Goal: Information Seeking & Learning: Learn about a topic

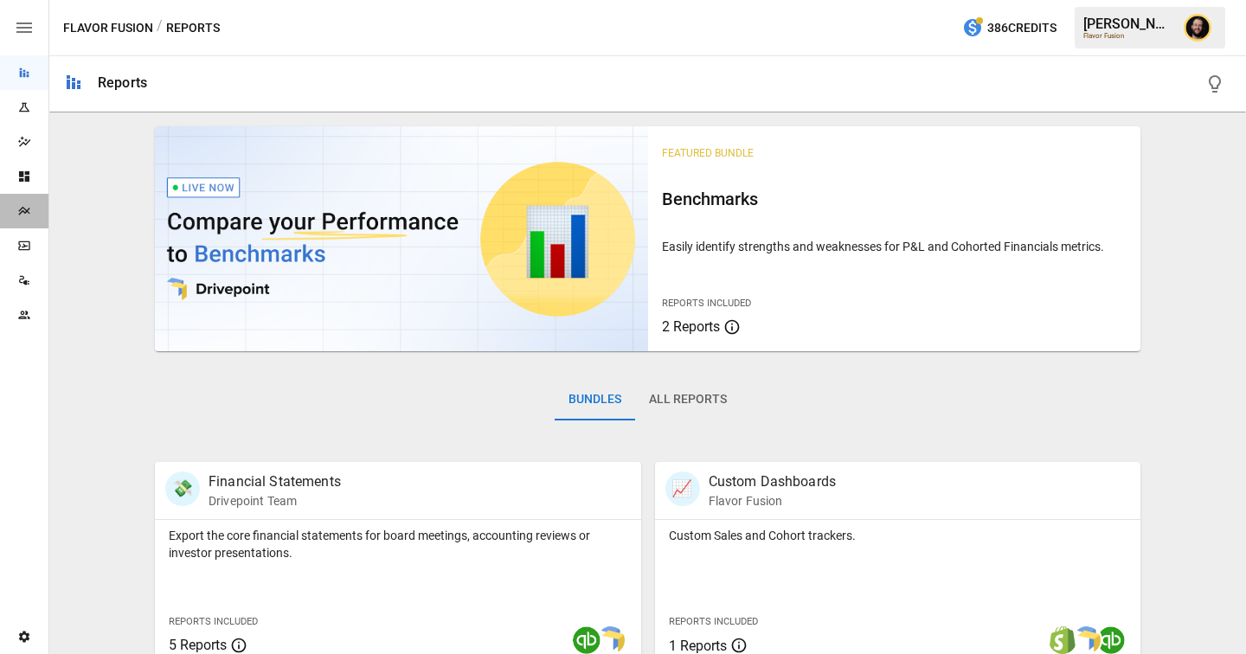
click at [29, 208] on icon "Plans" at bounding box center [24, 211] width 14 height 14
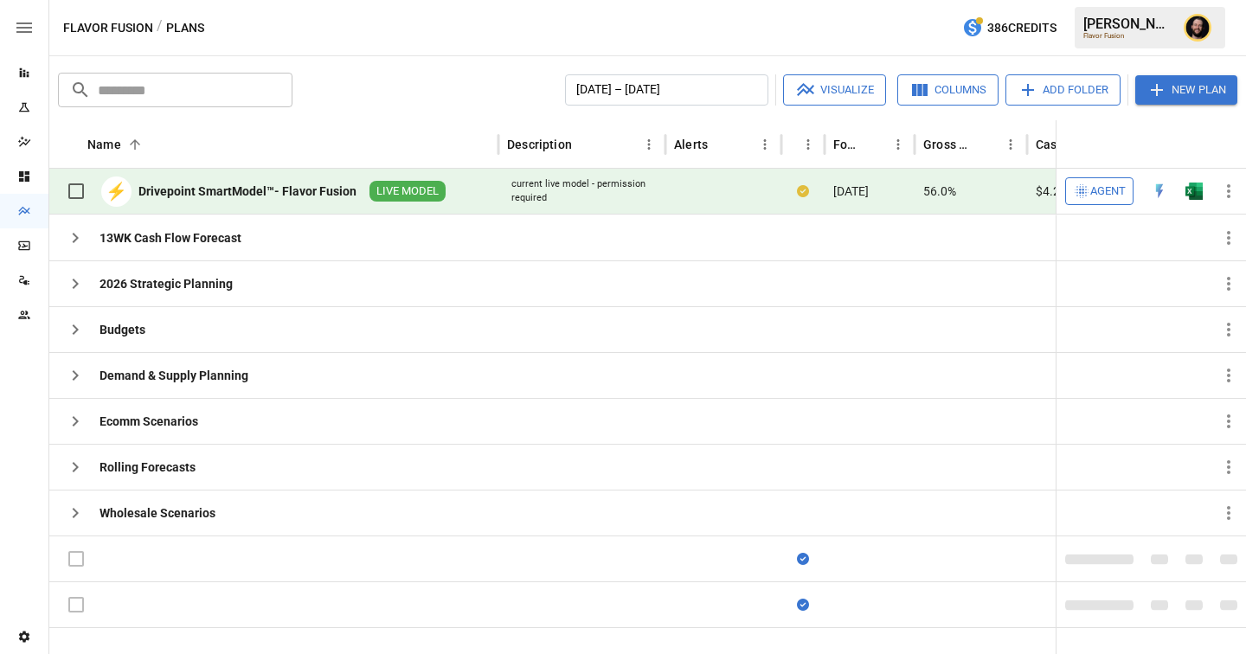
click at [1106, 186] on span "Agent" at bounding box center [1107, 192] width 35 height 20
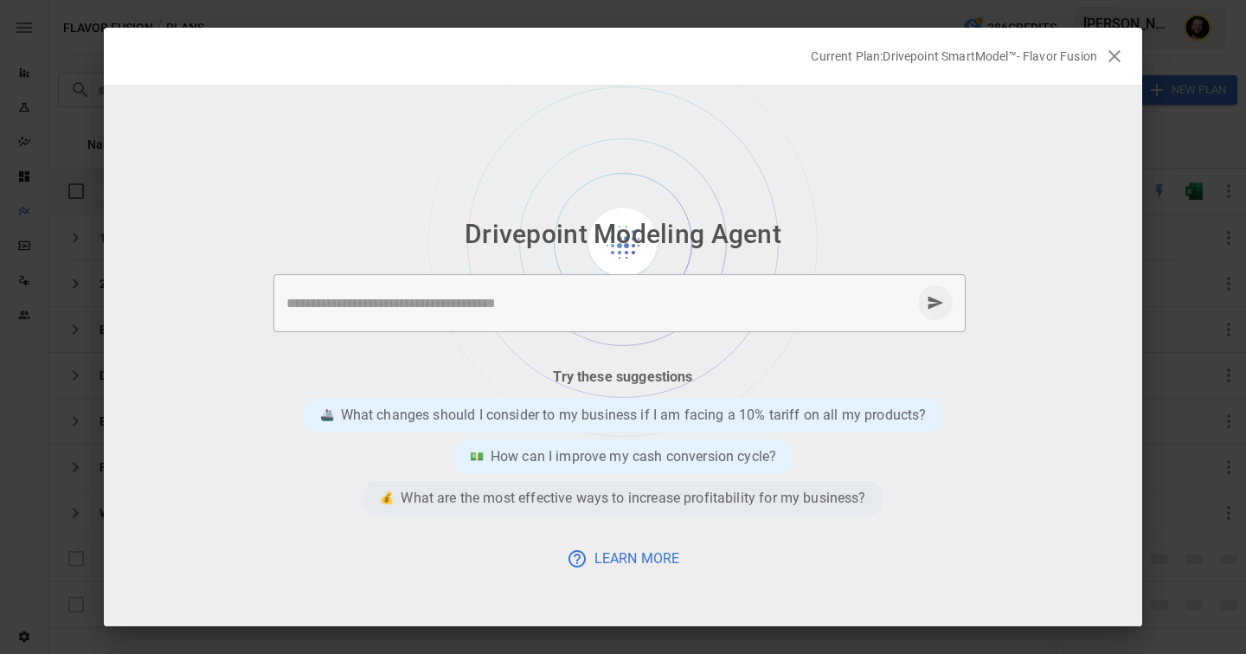
click at [619, 491] on p "What are the most effective ways to increase profitability for my business?" at bounding box center [633, 498] width 465 height 21
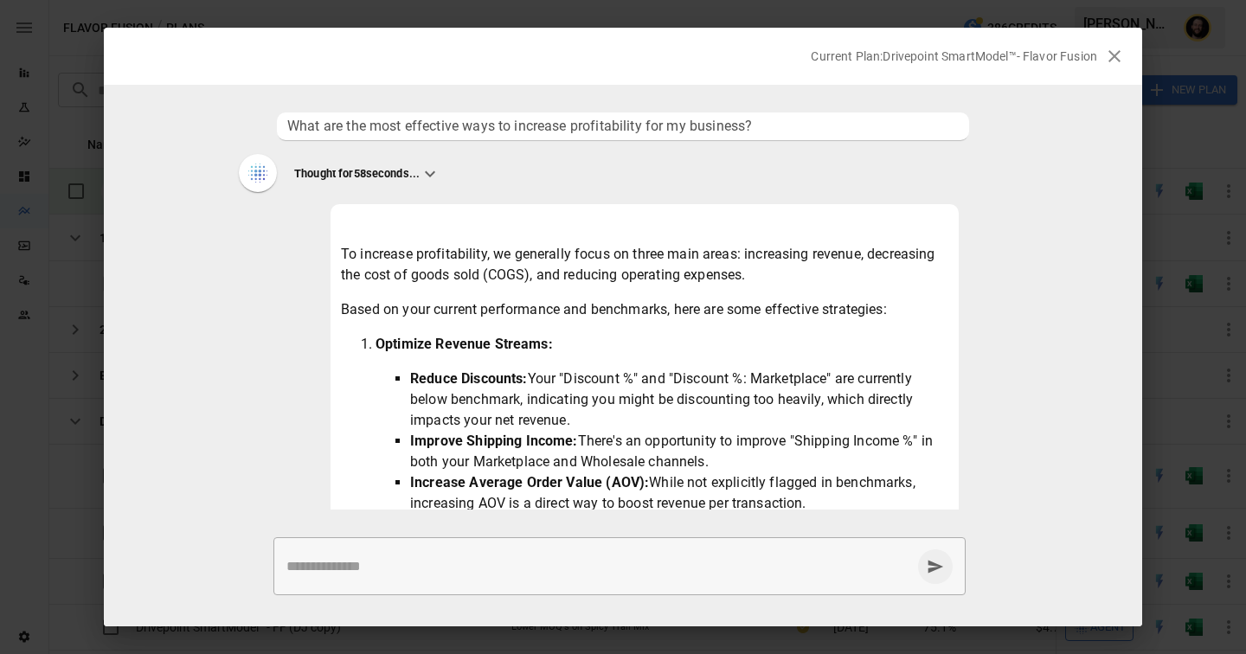
scroll to position [906, 0]
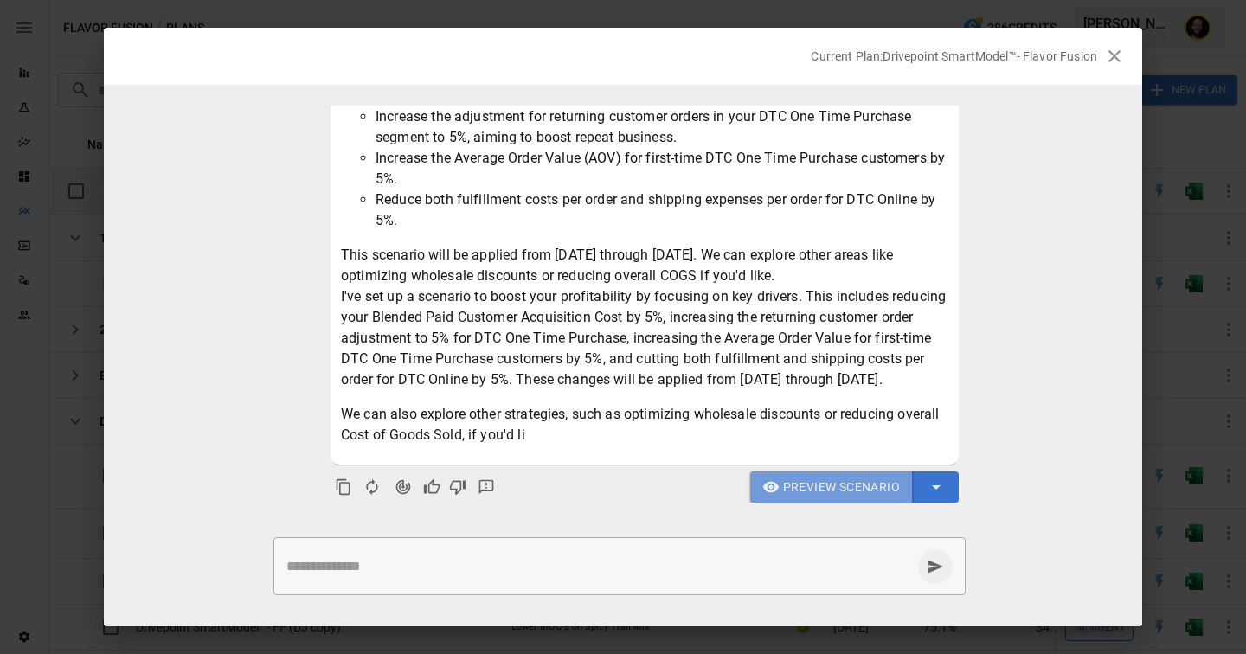
click at [803, 477] on span "Preview Scenario" at bounding box center [841, 488] width 117 height 22
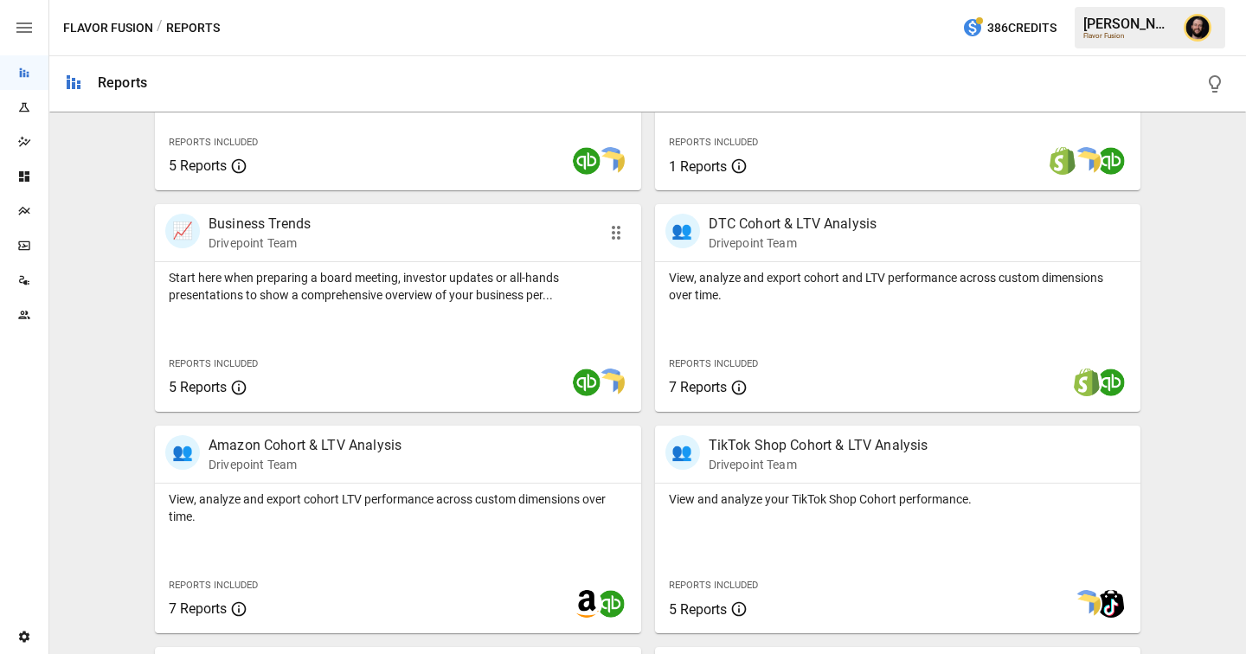
scroll to position [480, 0]
click at [799, 354] on div "Reports Included 7 Reports" at bounding box center [756, 373] width 175 height 47
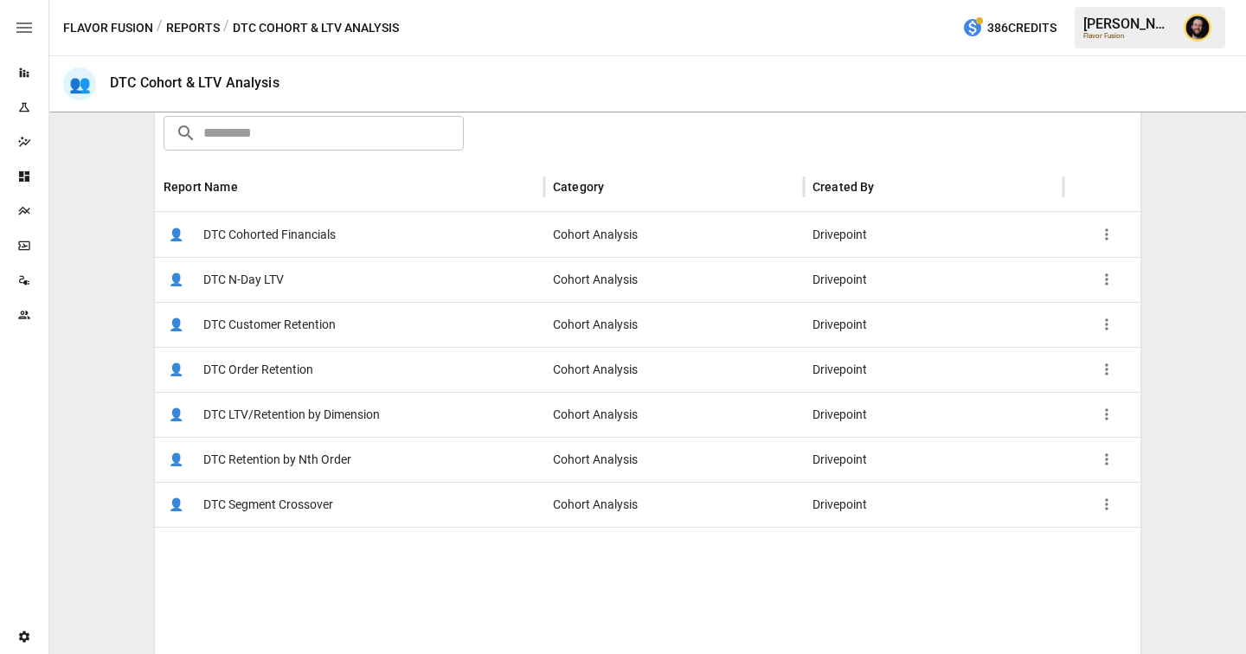
scroll to position [332, 0]
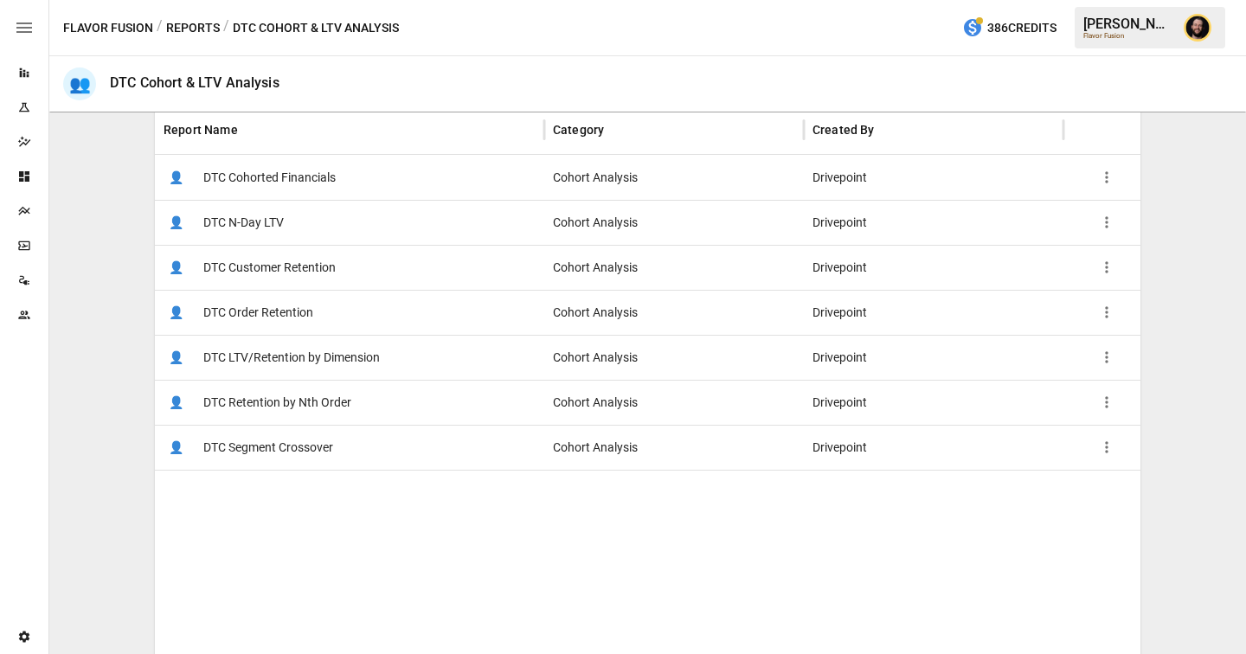
click at [181, 25] on button "Reports" at bounding box center [193, 28] width 54 height 22
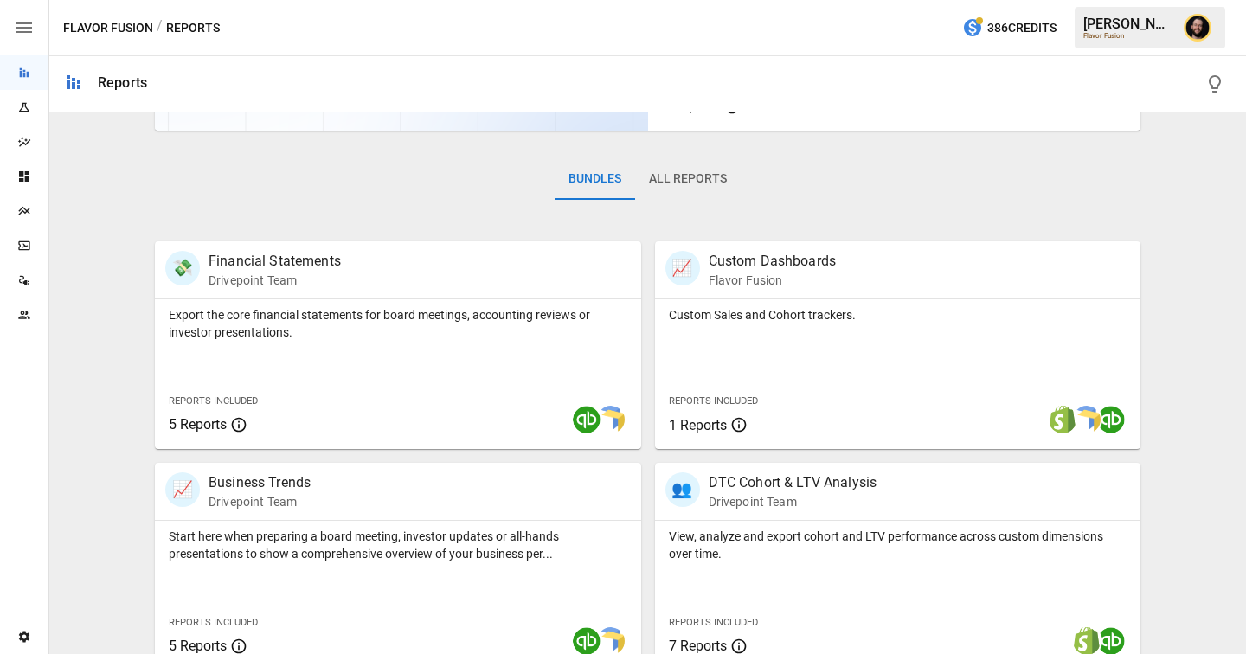
scroll to position [516, 0]
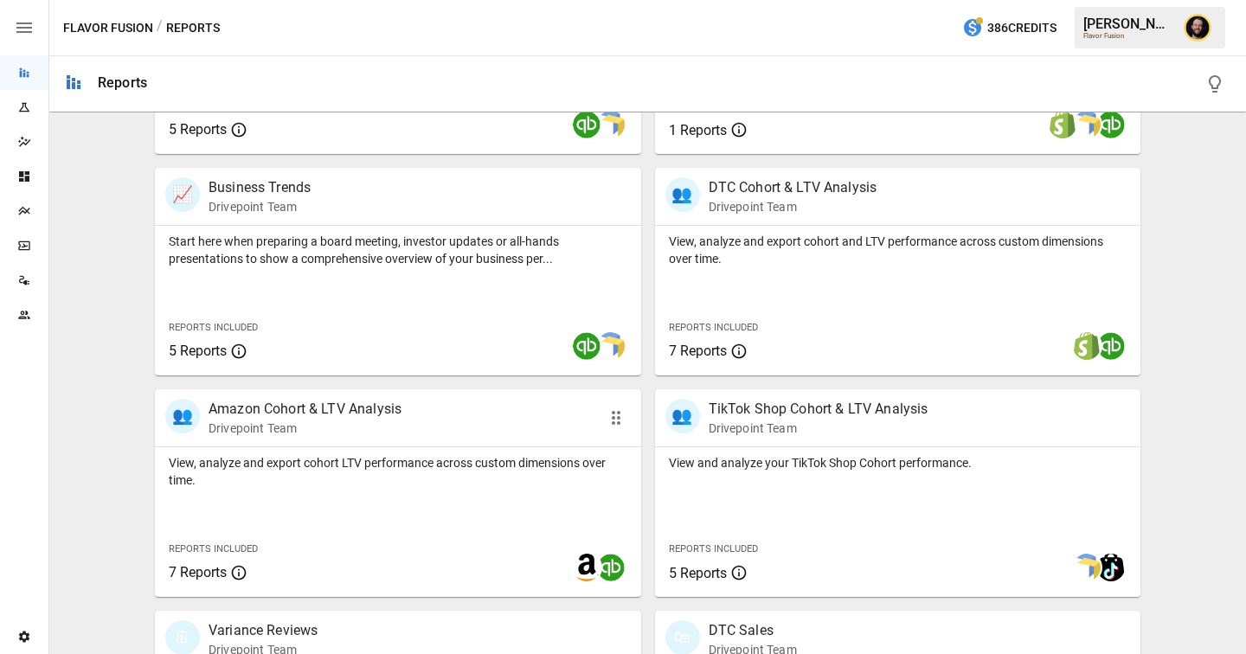
click at [568, 408] on div at bounding box center [592, 417] width 78 height 29
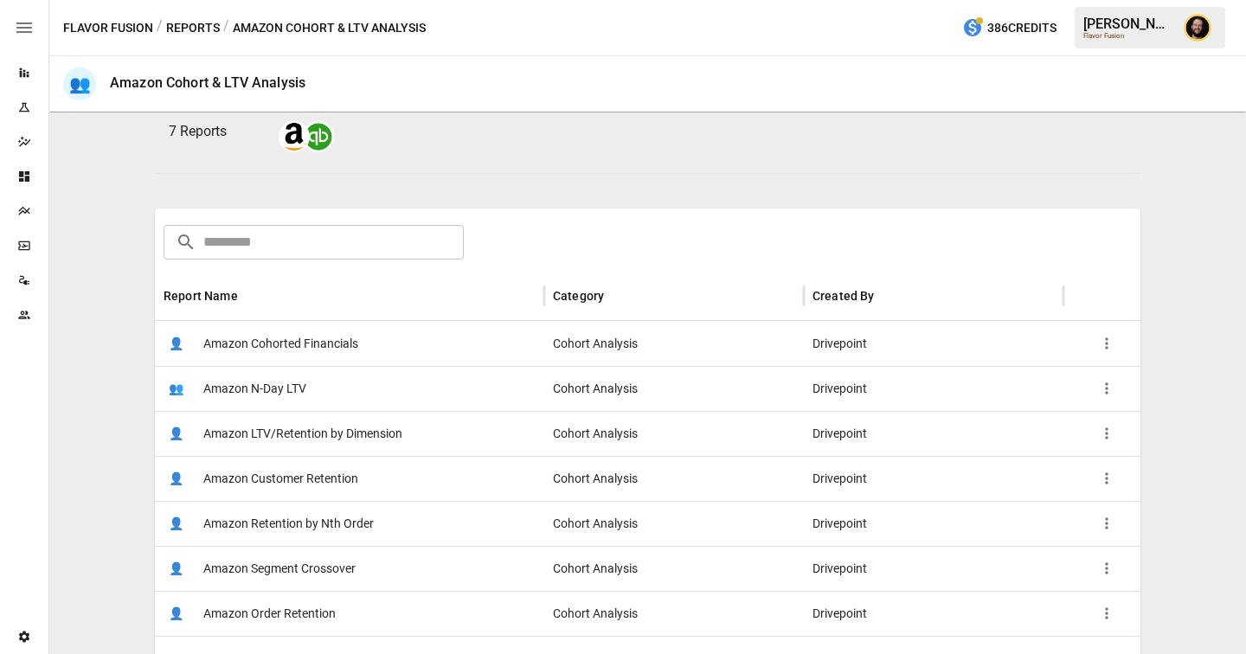
scroll to position [139, 0]
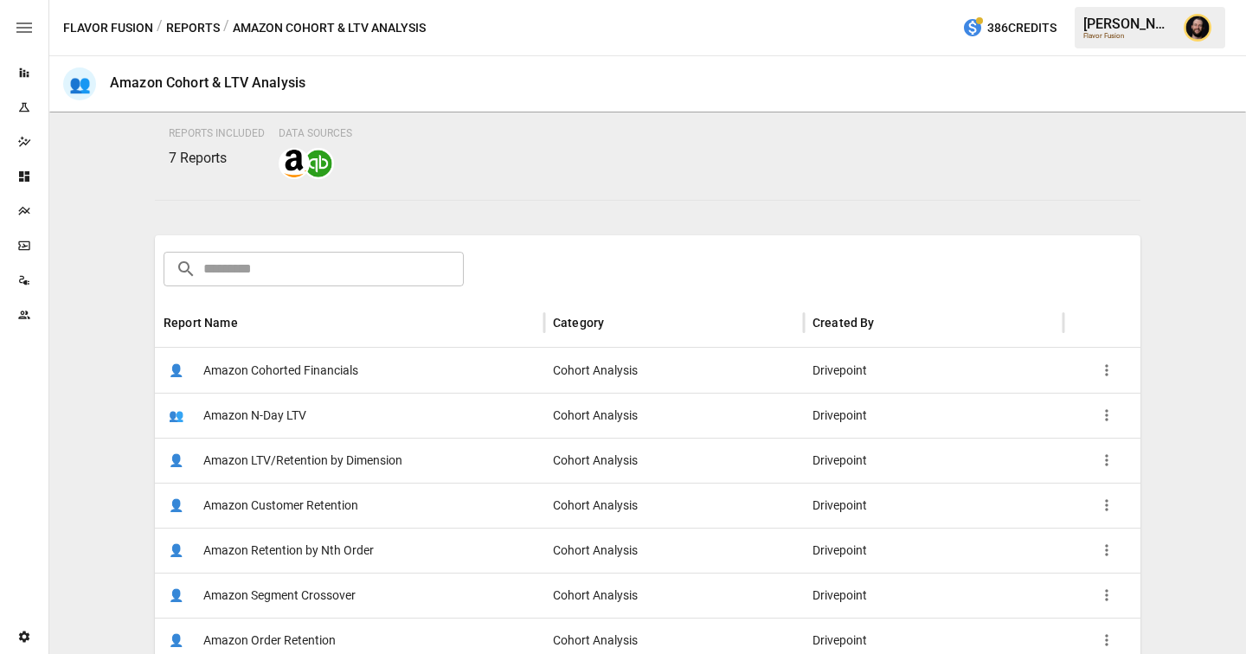
click at [414, 382] on div "👤 Amazon Cohorted Financials" at bounding box center [349, 370] width 389 height 45
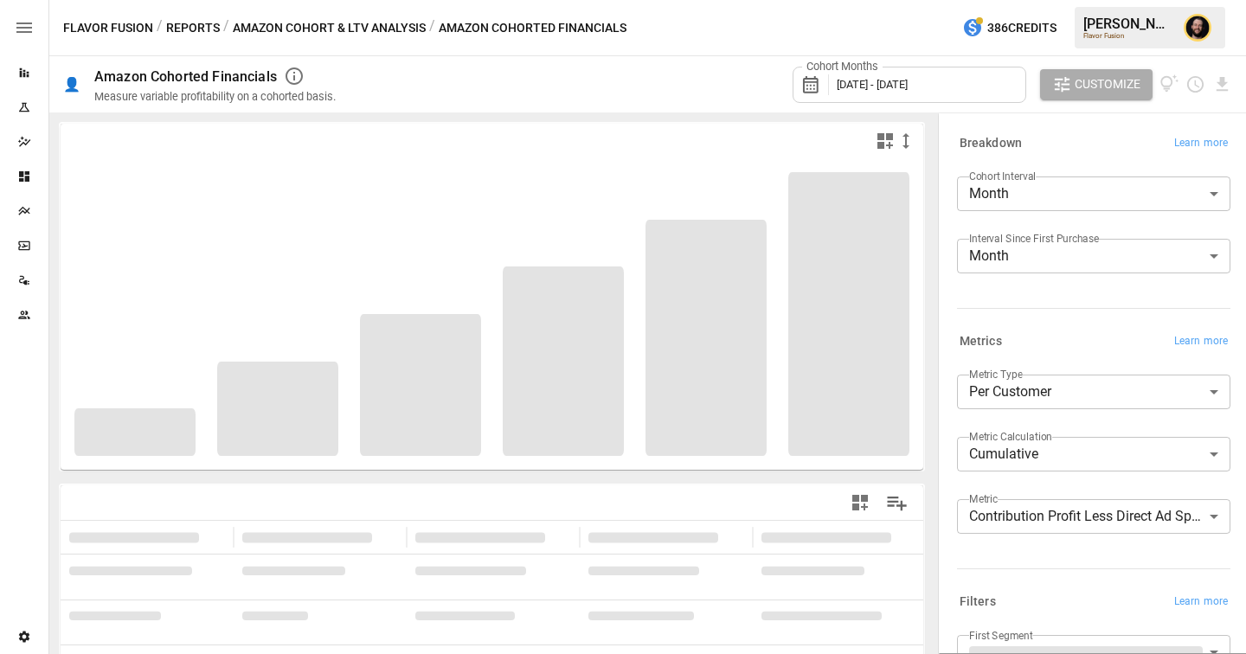
click at [1013, 0] on body "**********" at bounding box center [623, 0] width 1246 height 0
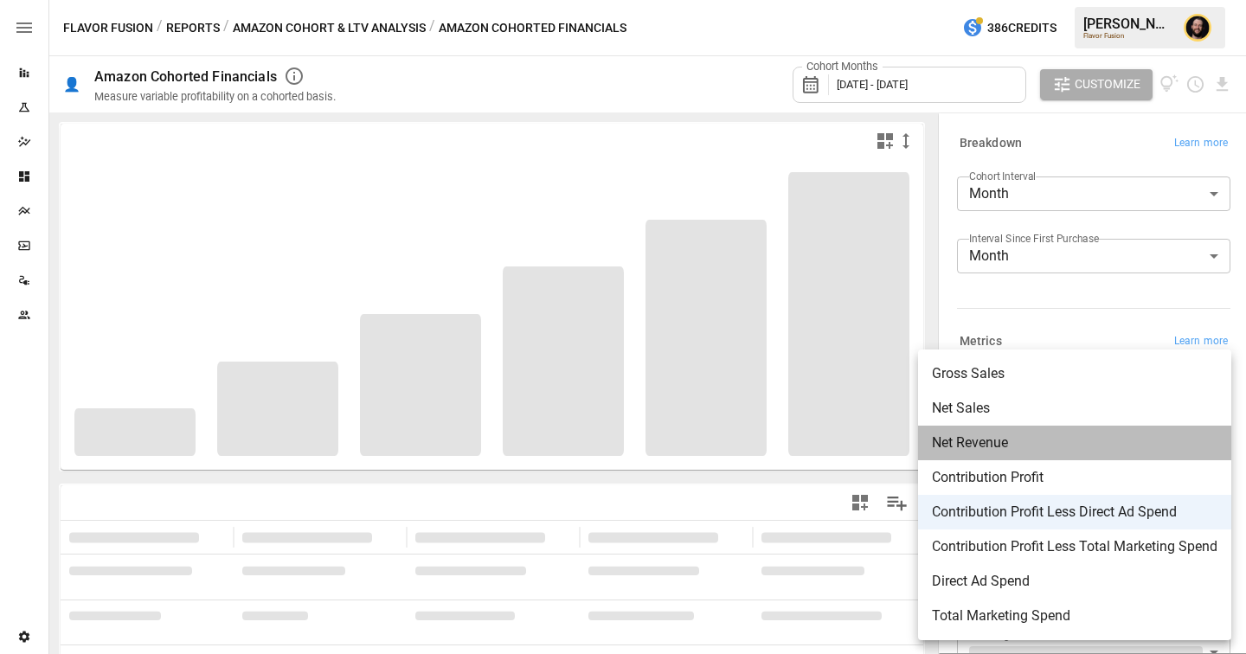
click at [998, 433] on span "Net Revenue" at bounding box center [1074, 443] width 285 height 21
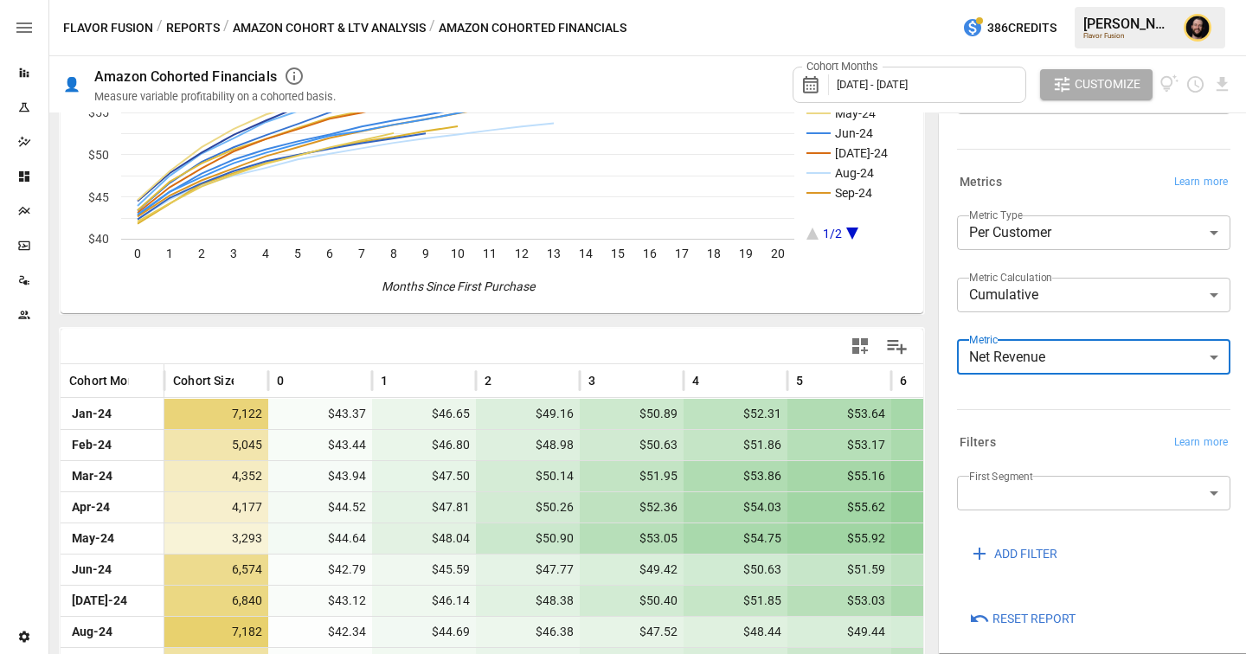
scroll to position [168, 0]
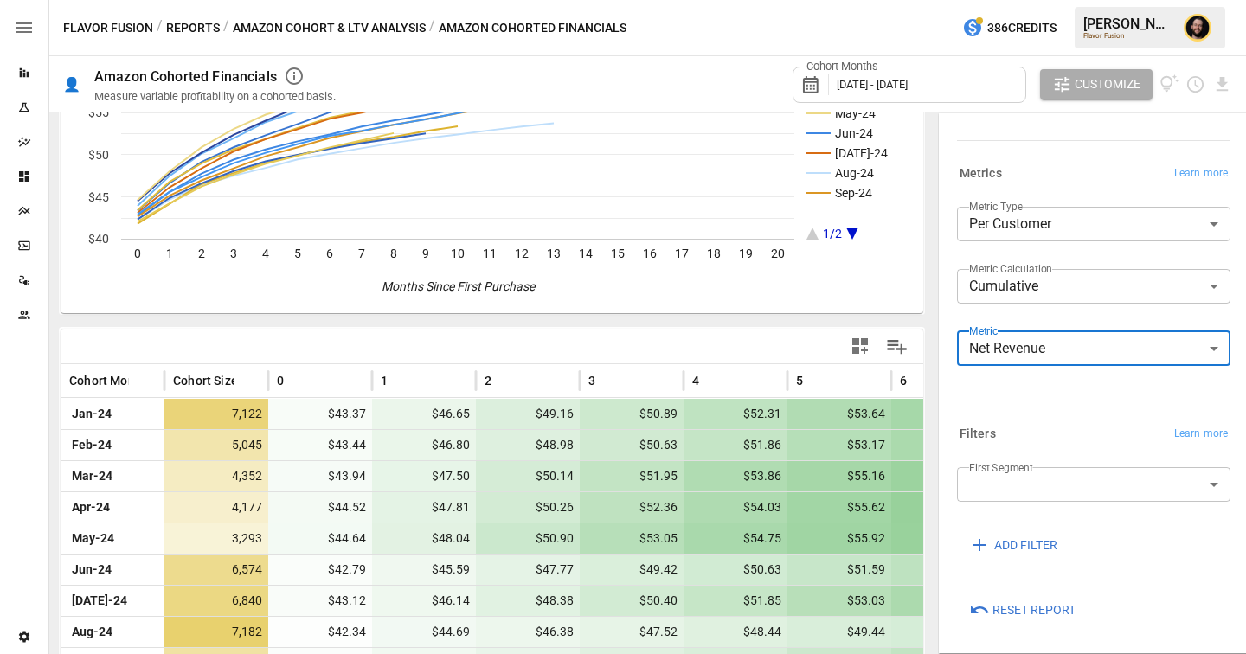
click at [1047, 0] on body "Reports Experiments Dazzler Studio Dashboards Plans SmartModel ™ Data Sources T…" at bounding box center [623, 0] width 1246 height 0
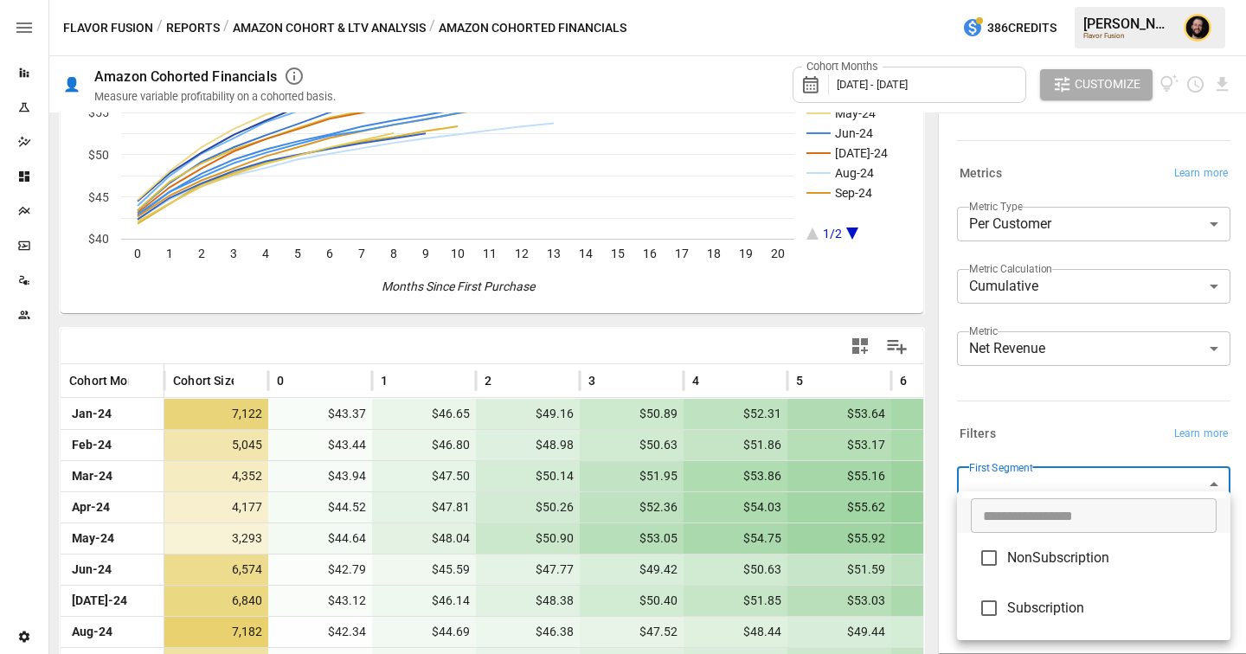
click at [1057, 389] on div at bounding box center [623, 327] width 1246 height 654
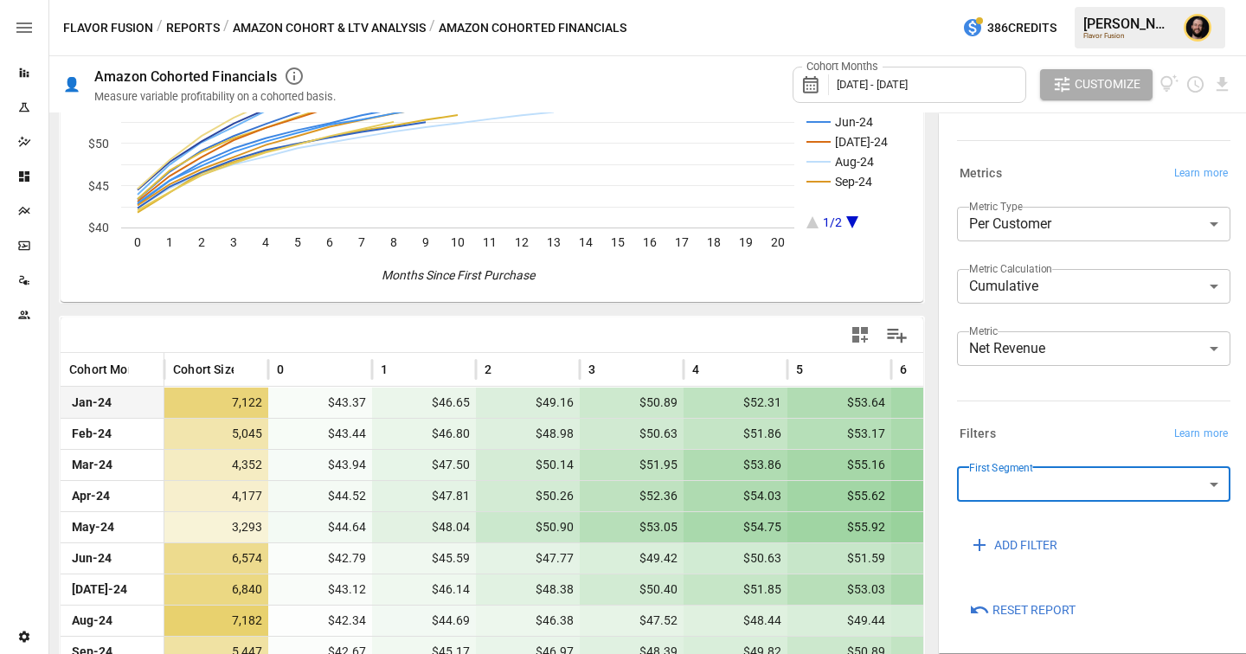
scroll to position [170, 0]
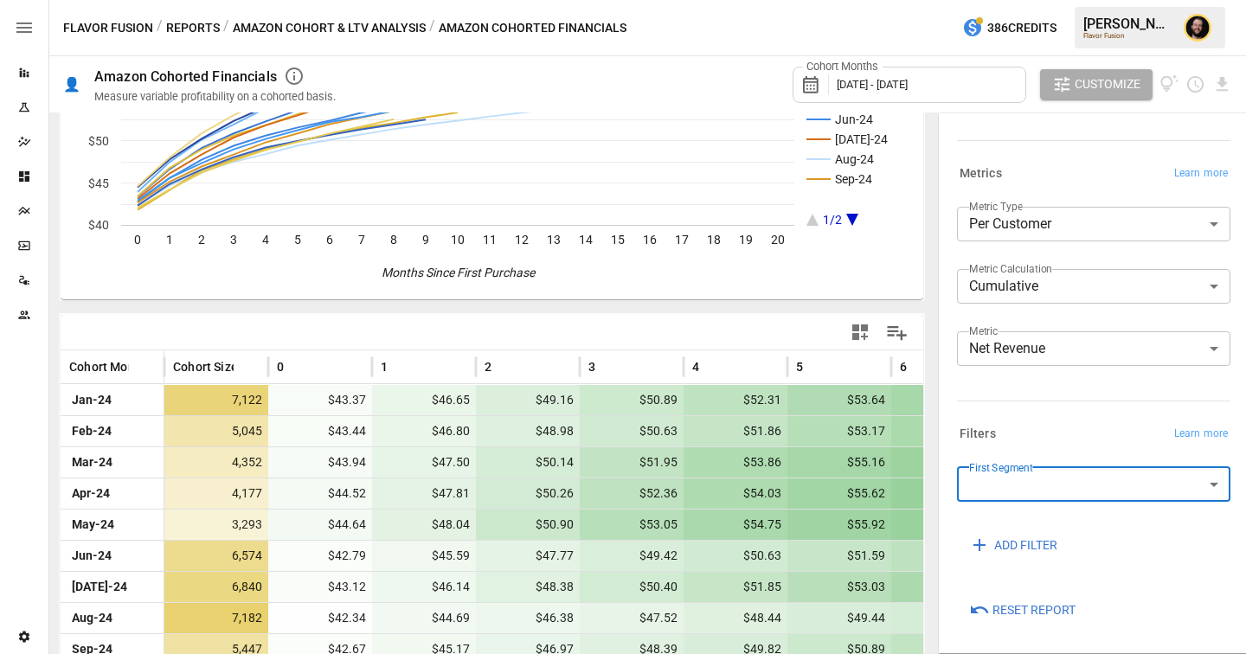
click at [1068, 0] on body "Reports Experiments Dazzler Studio Dashboards Plans SmartModel ™ Data Sources T…" at bounding box center [623, 0] width 1246 height 0
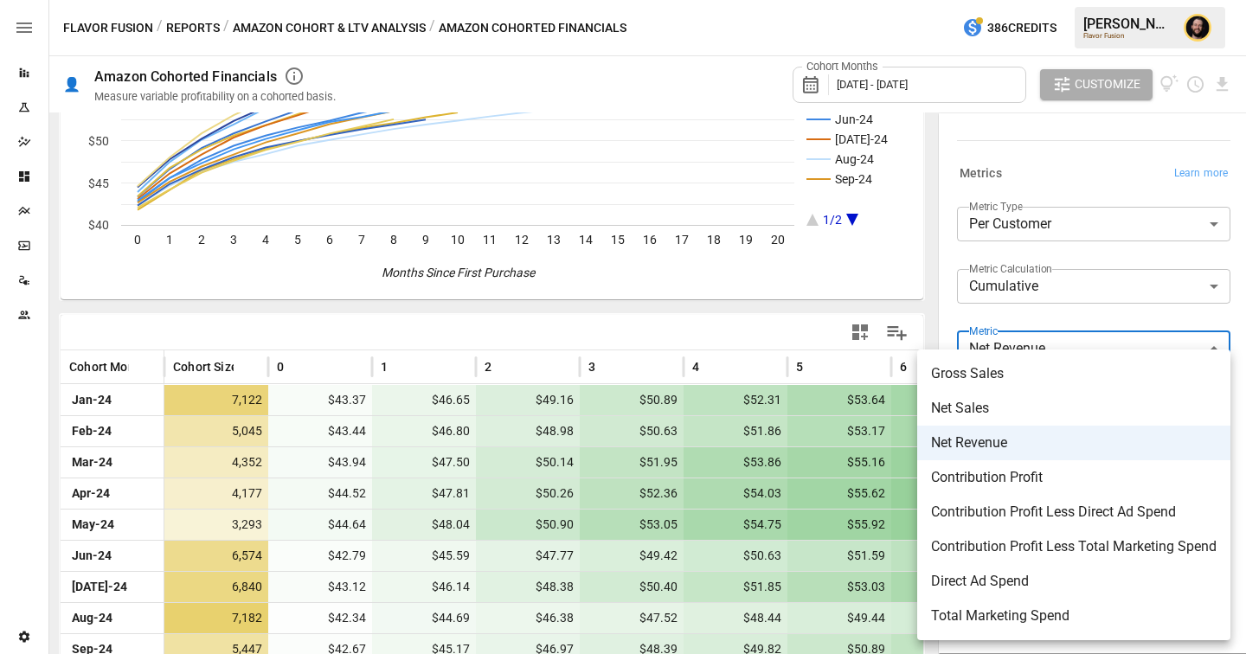
click at [1040, 505] on span "Contribution Profit Less Direct Ad Spend" at bounding box center [1073, 512] width 285 height 21
type input "**********"
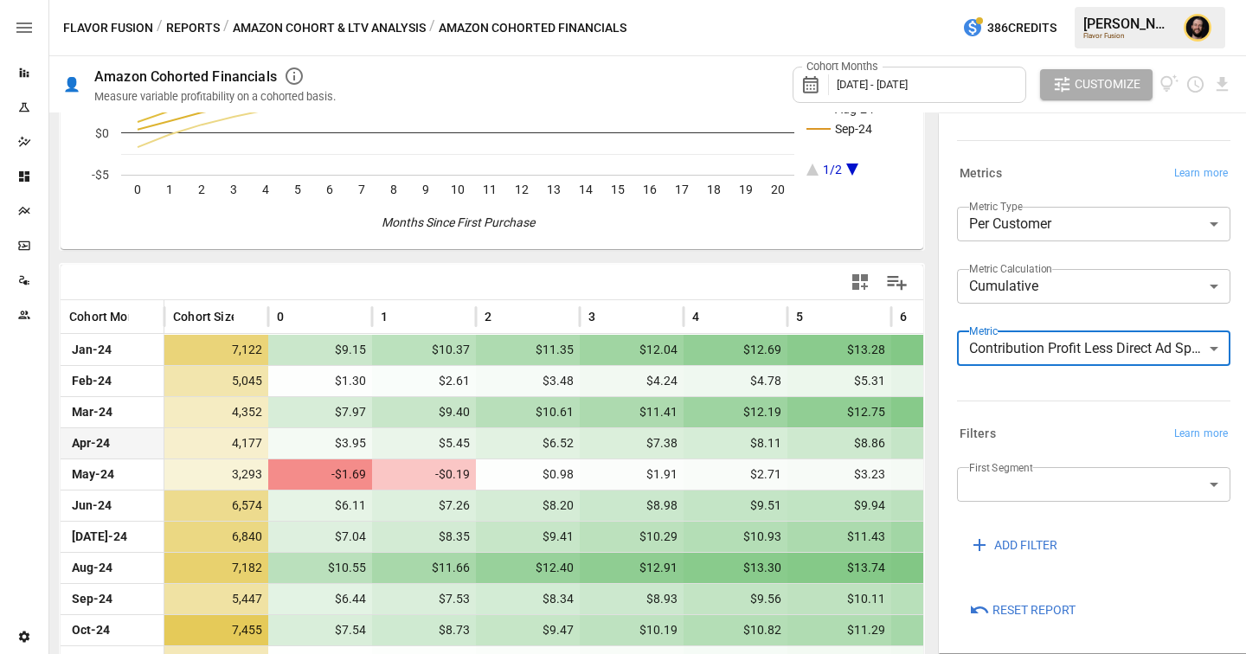
scroll to position [221, 0]
click at [1084, 0] on body "Reports Experiments Dazzler Studio Dashboards Plans SmartModel ™ Data Sources T…" at bounding box center [623, 0] width 1246 height 0
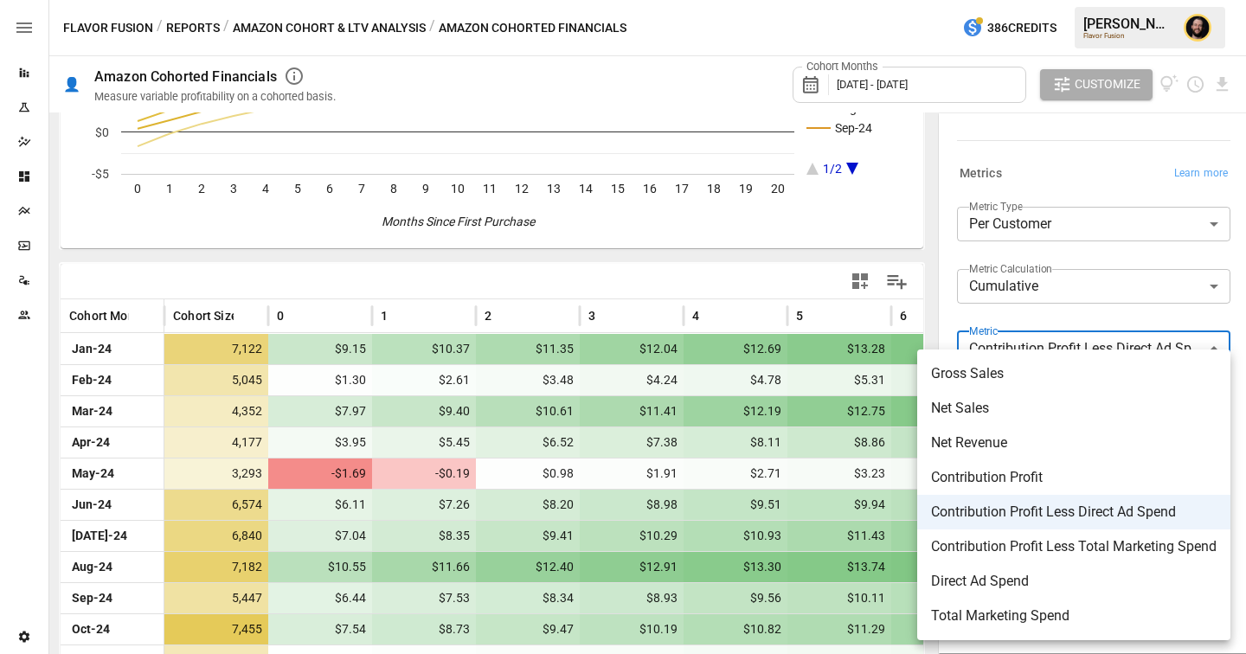
click at [252, 31] on div at bounding box center [623, 327] width 1246 height 654
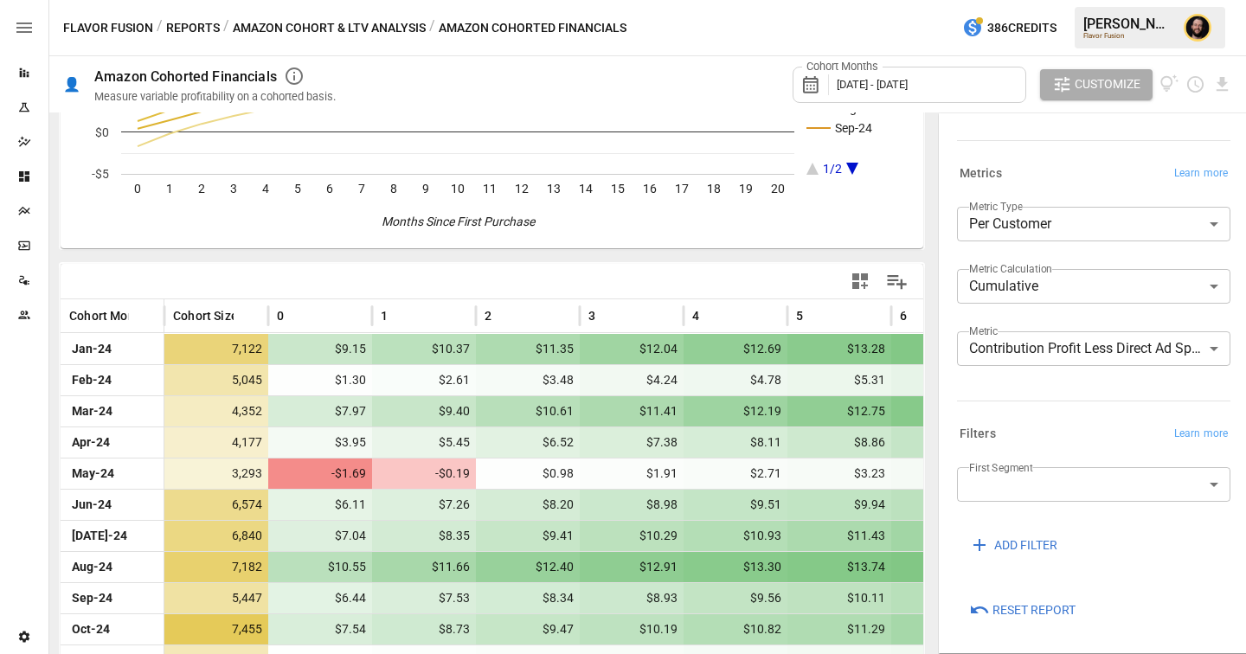
click at [183, 30] on button "Reports" at bounding box center [193, 28] width 54 height 22
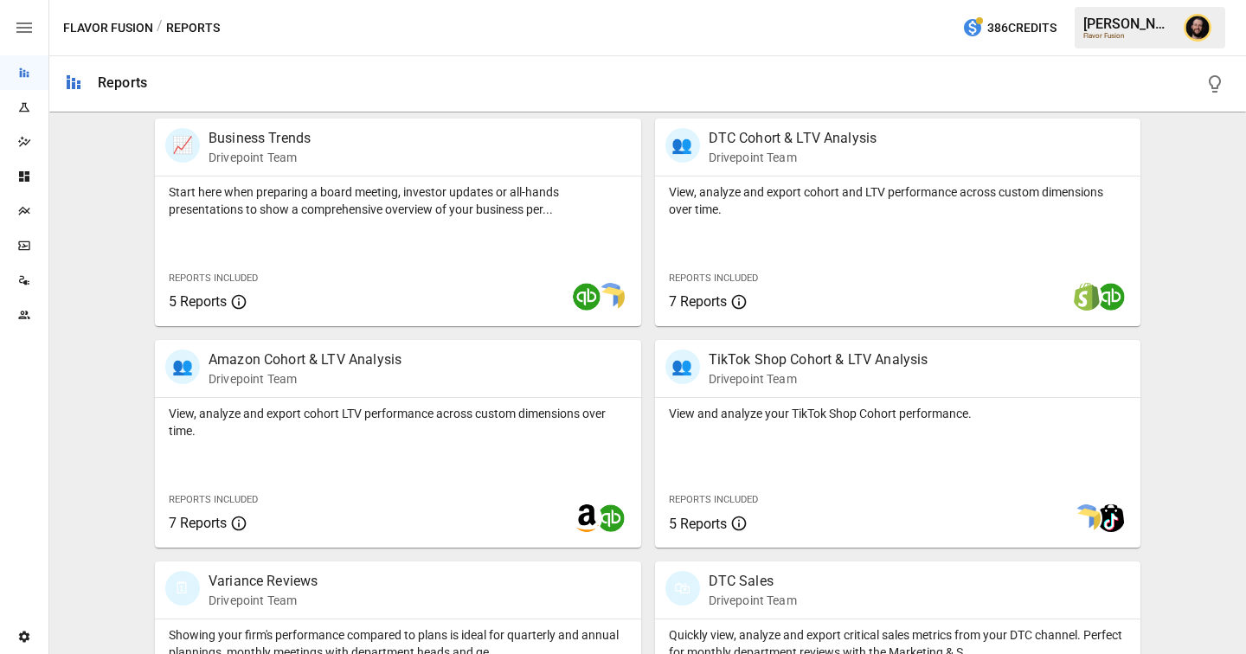
scroll to position [564, 0]
click at [845, 245] on div "View, analyze and export cohort and LTV performance across custom dimensions ov…" at bounding box center [898, 252] width 486 height 150
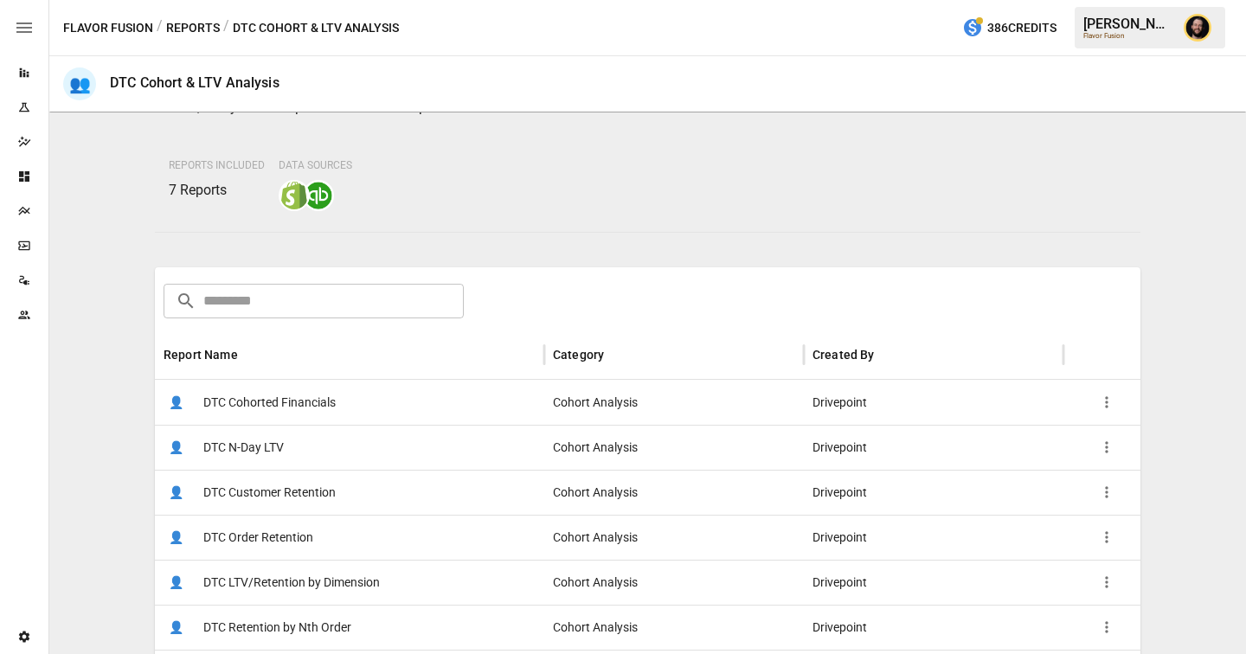
scroll to position [119, 0]
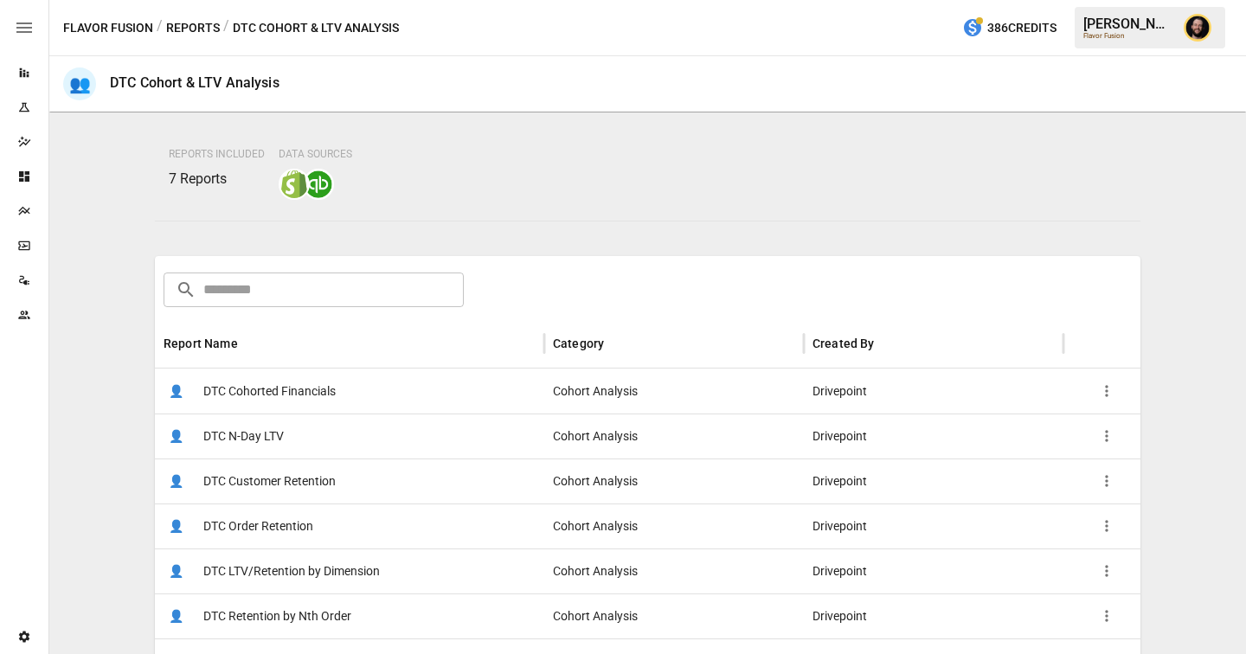
click at [364, 399] on div "👤 DTC Cohorted Financials" at bounding box center [349, 391] width 389 height 45
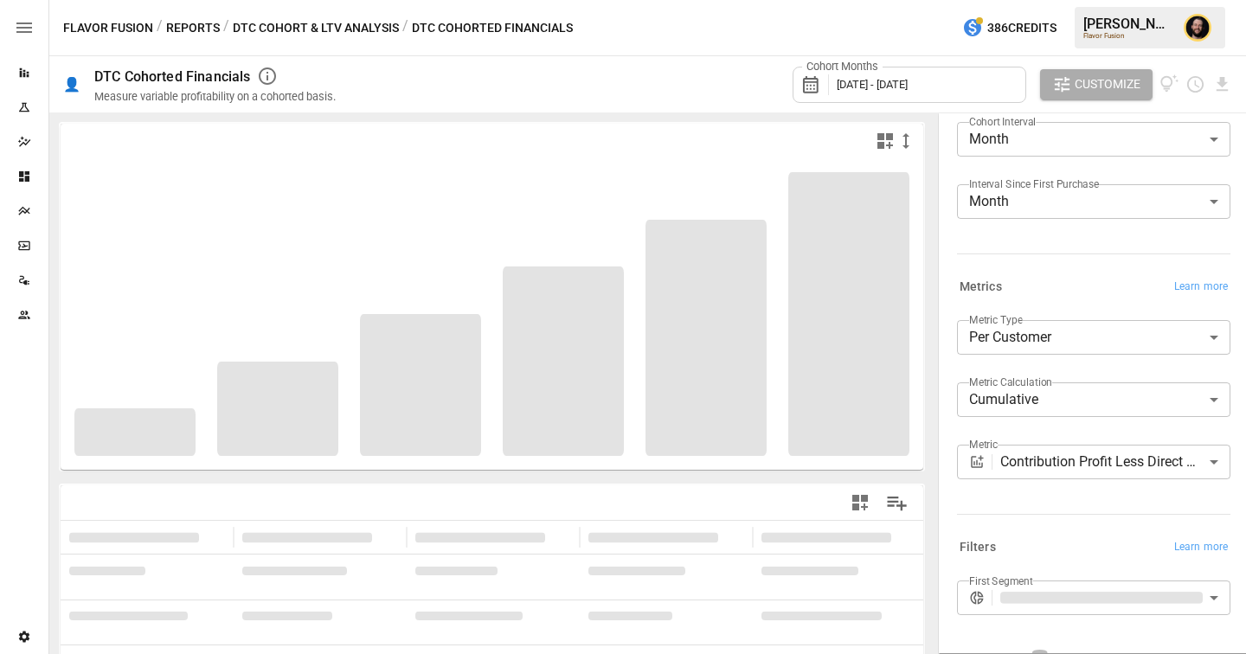
scroll to position [119, 0]
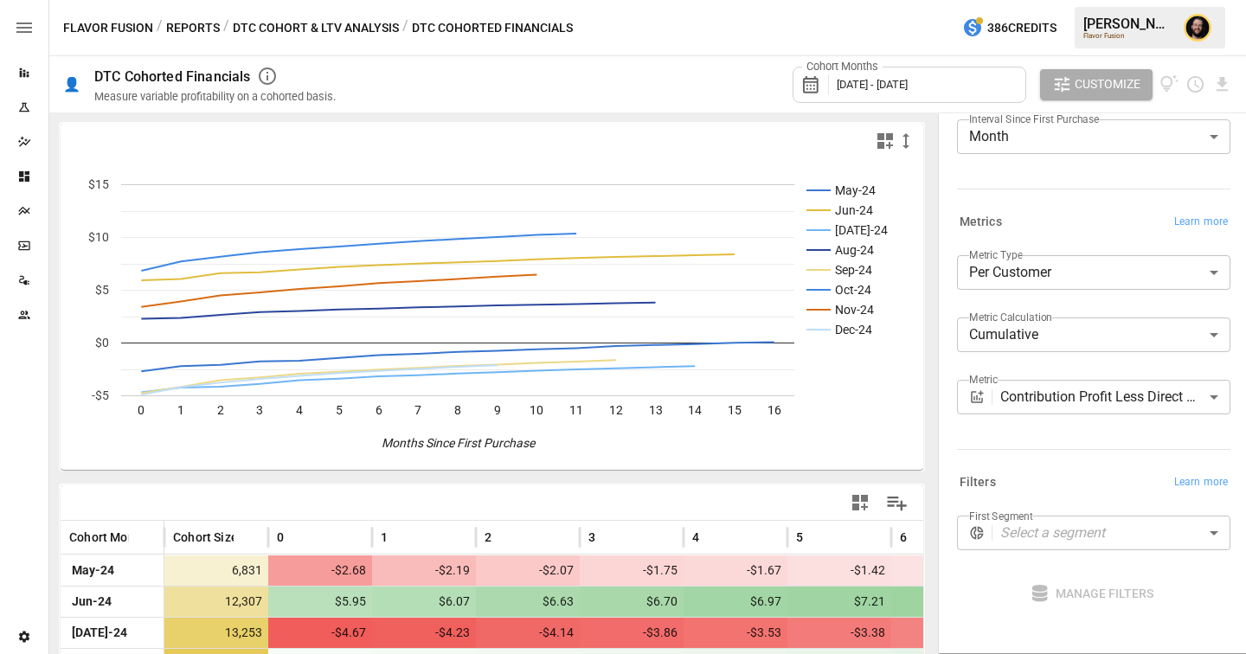
click at [1016, 0] on body "Reports Experiments Dazzler Studio Dashboards Plans SmartModel ™ Data Sources T…" at bounding box center [623, 0] width 1246 height 0
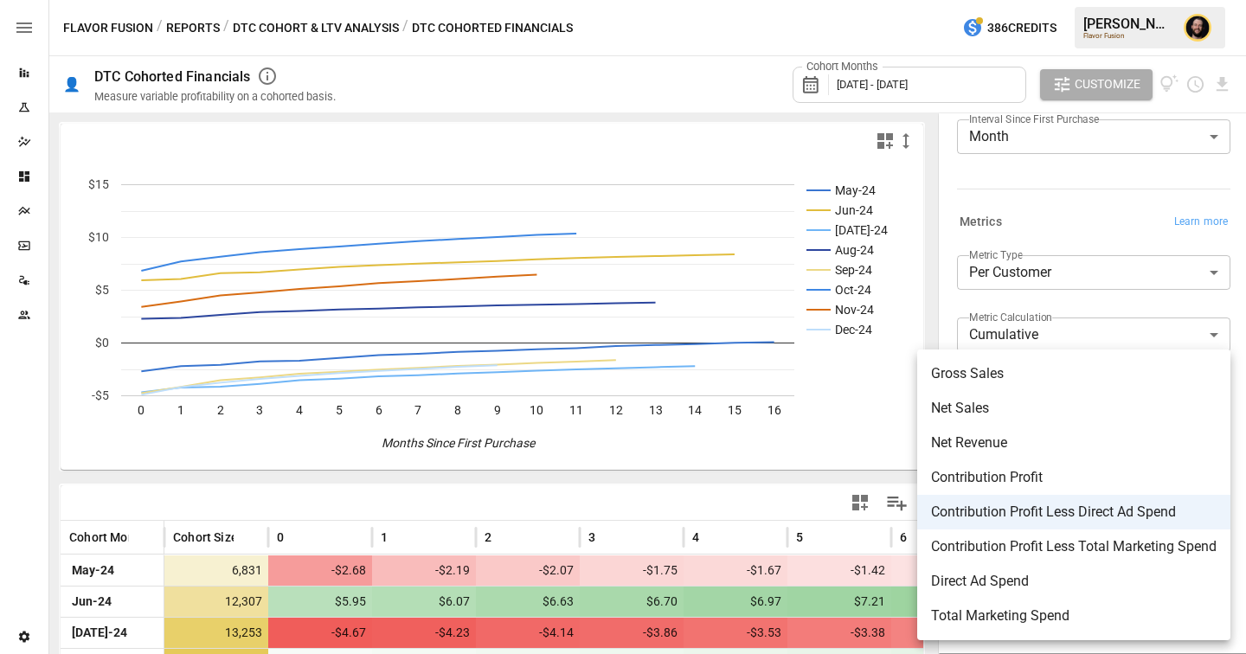
click at [973, 444] on span "Net Revenue" at bounding box center [1073, 443] width 285 height 21
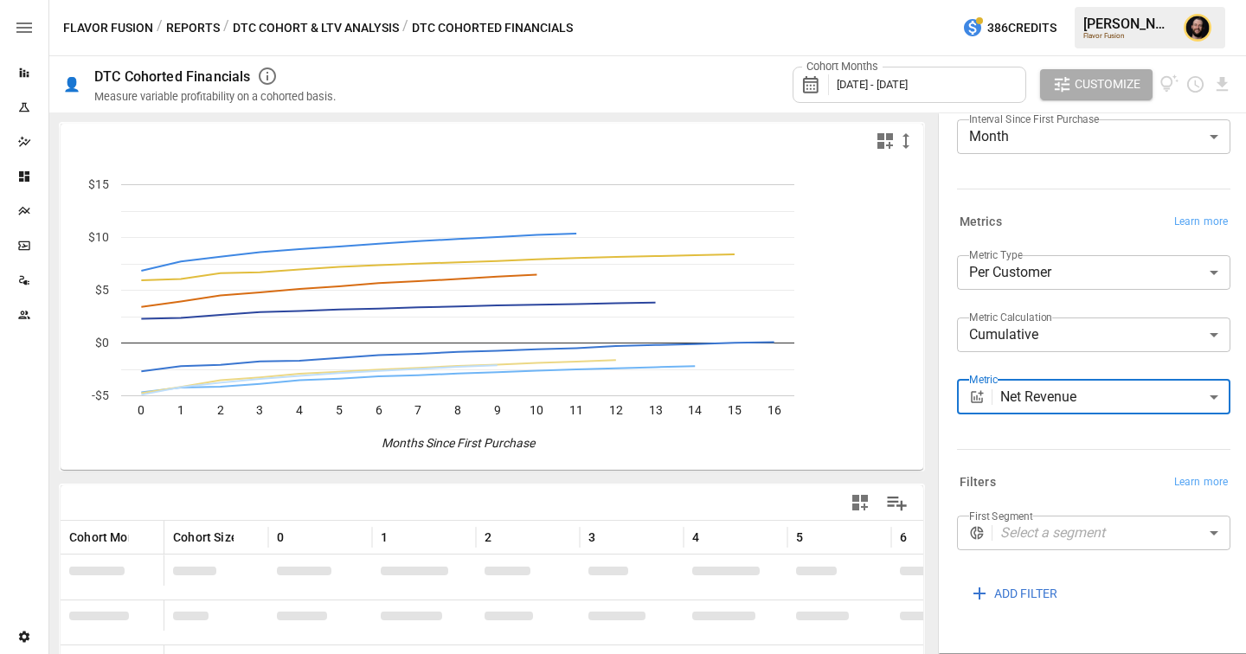
scroll to position [189, 0]
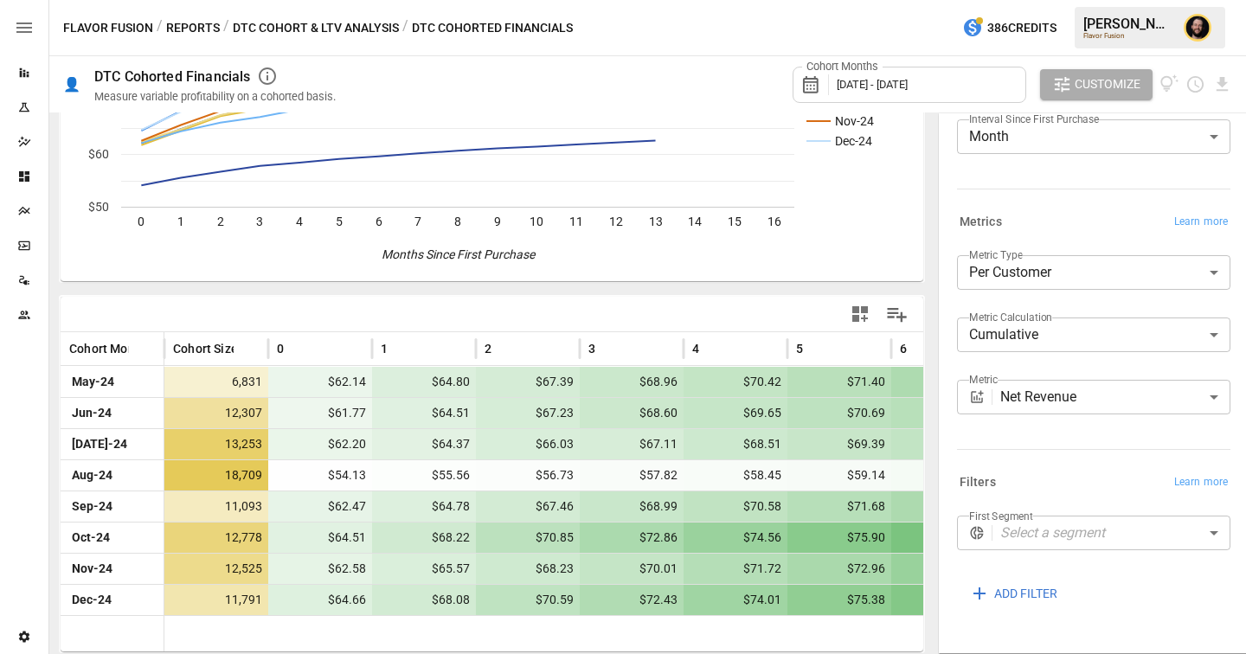
click at [1021, 379] on div "**********" at bounding box center [1093, 341] width 273 height 173
click at [1026, 420] on div "**********" at bounding box center [1093, 404] width 273 height 48
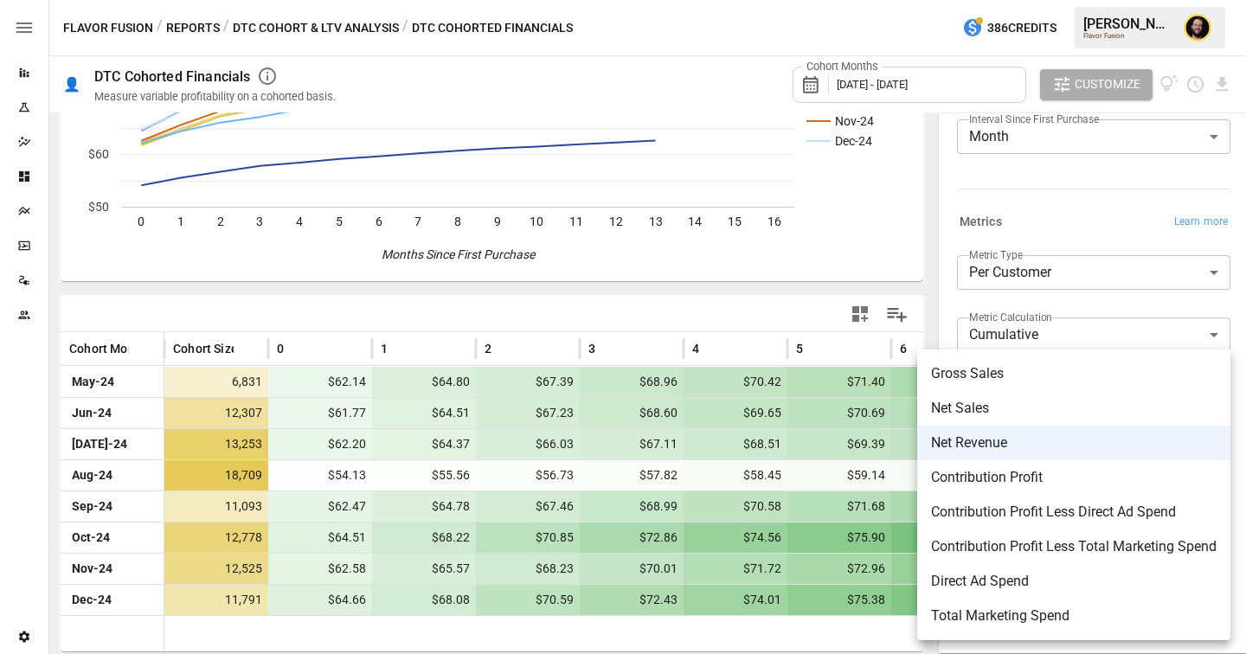
click at [1026, 0] on body "Reports Experiments Dazzler Studio Dashboards Plans SmartModel ™ Data Sources T…" at bounding box center [623, 0] width 1246 height 0
click at [1019, 484] on span "Contribution Profit" at bounding box center [1073, 477] width 285 height 21
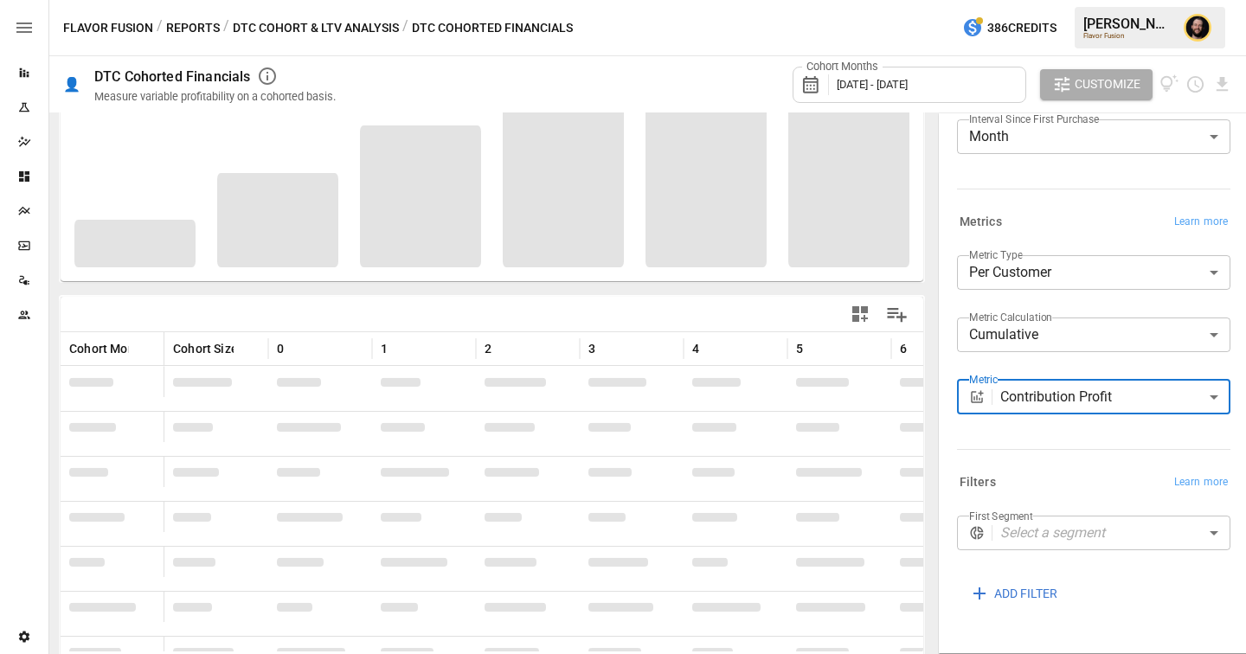
scroll to position [189, 0]
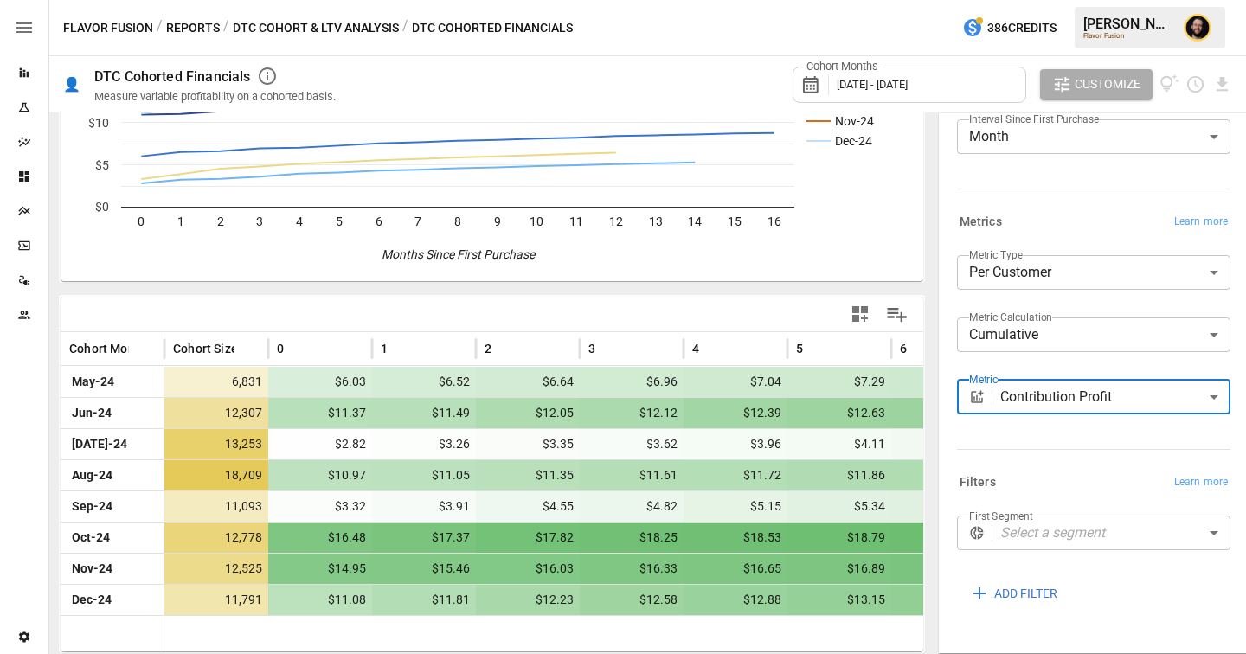
click at [1051, 0] on body "Reports Experiments Dazzler Studio Dashboards Plans SmartModel ™ Data Sources T…" at bounding box center [623, 0] width 1246 height 0
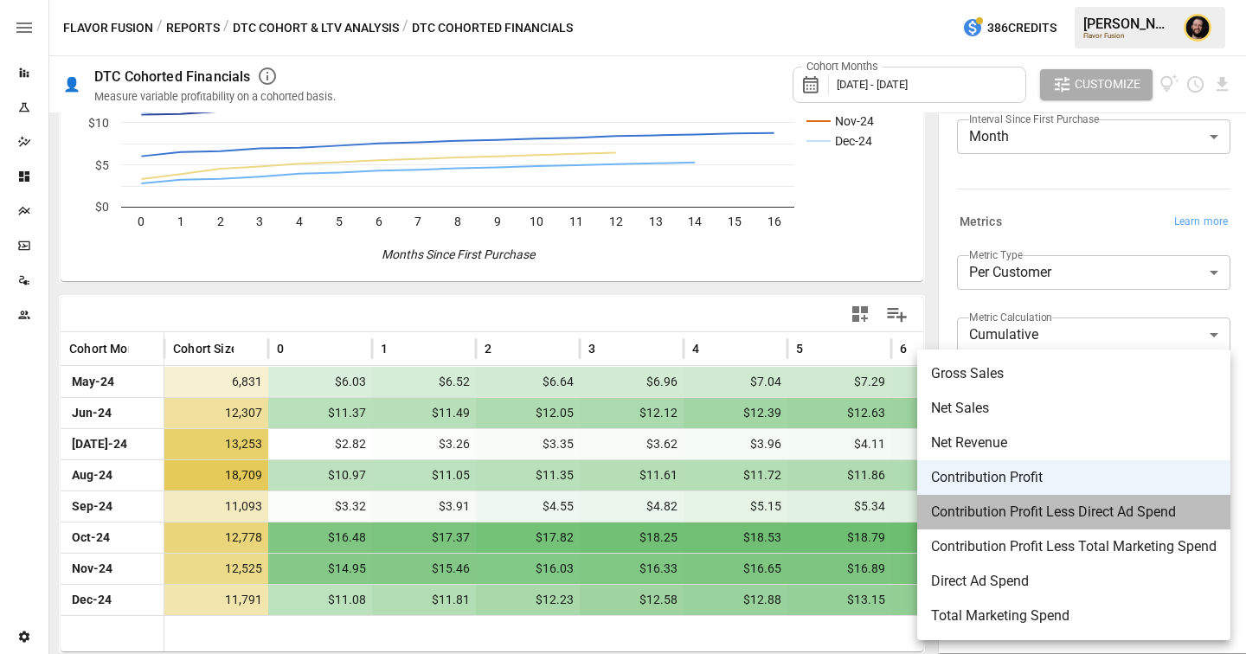
click at [1059, 508] on span "Contribution Profit Less Direct Ad Spend" at bounding box center [1073, 512] width 285 height 21
type input "**********"
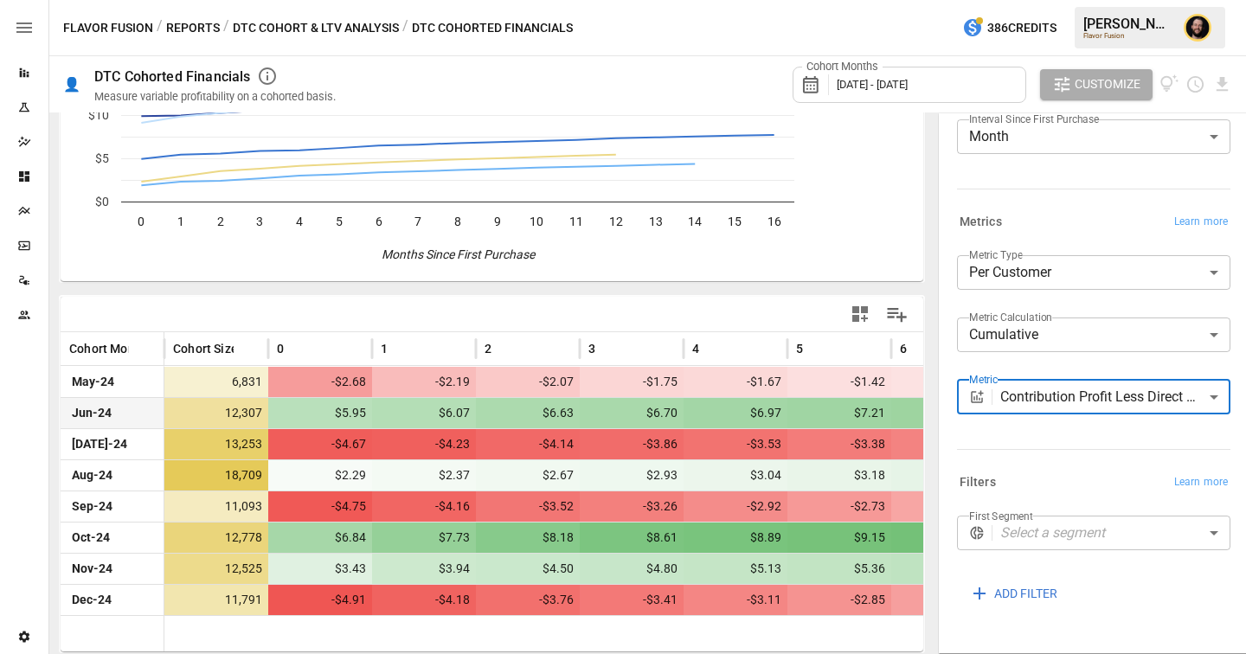
scroll to position [189, 0]
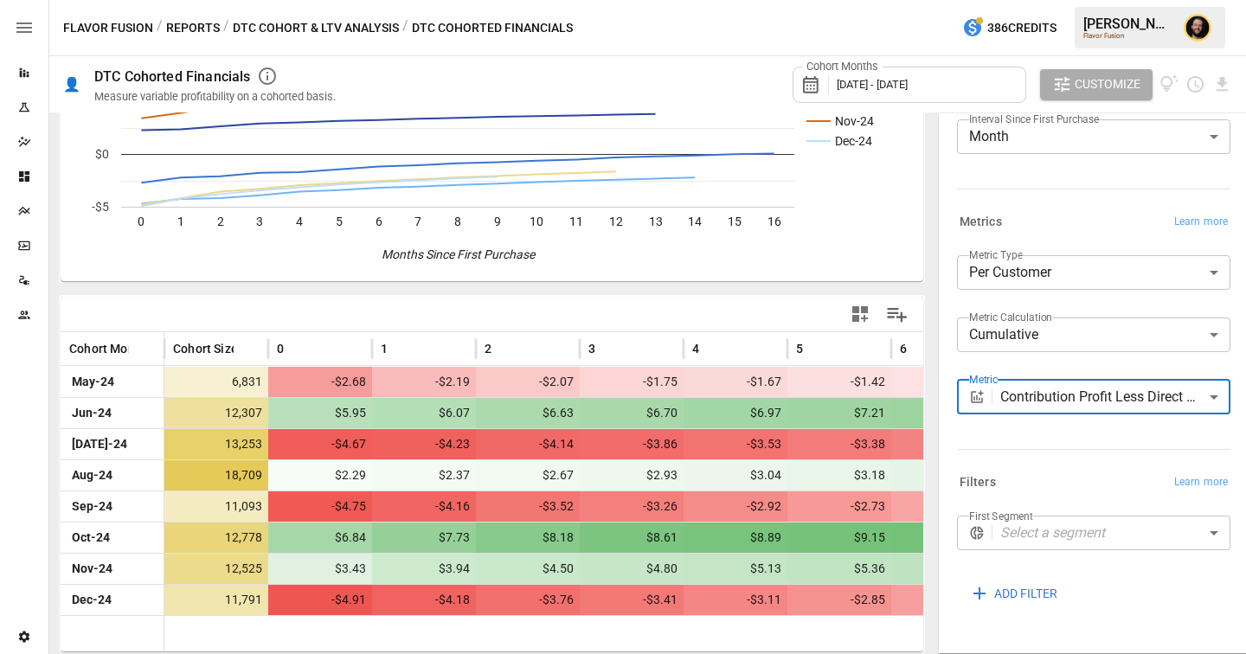
click at [1049, 0] on body "Reports Experiments Dazzler Studio Dashboards Plans SmartModel ™ Data Sources T…" at bounding box center [623, 0] width 1246 height 0
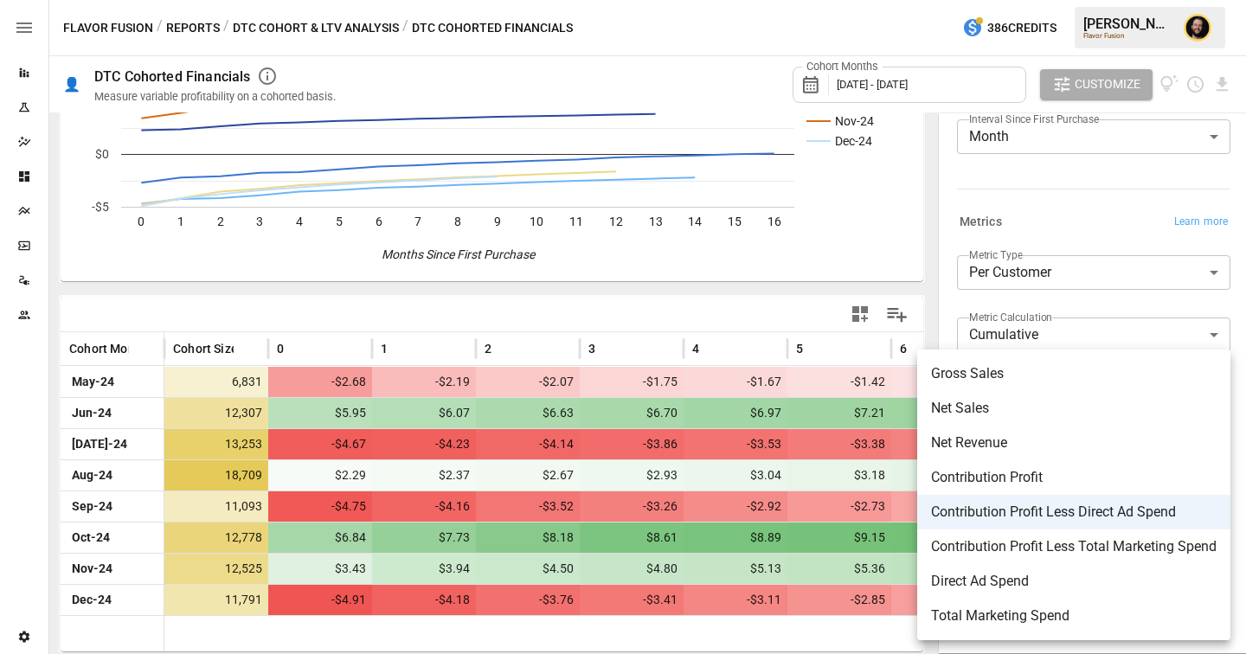
click at [18, 70] on div at bounding box center [623, 327] width 1246 height 654
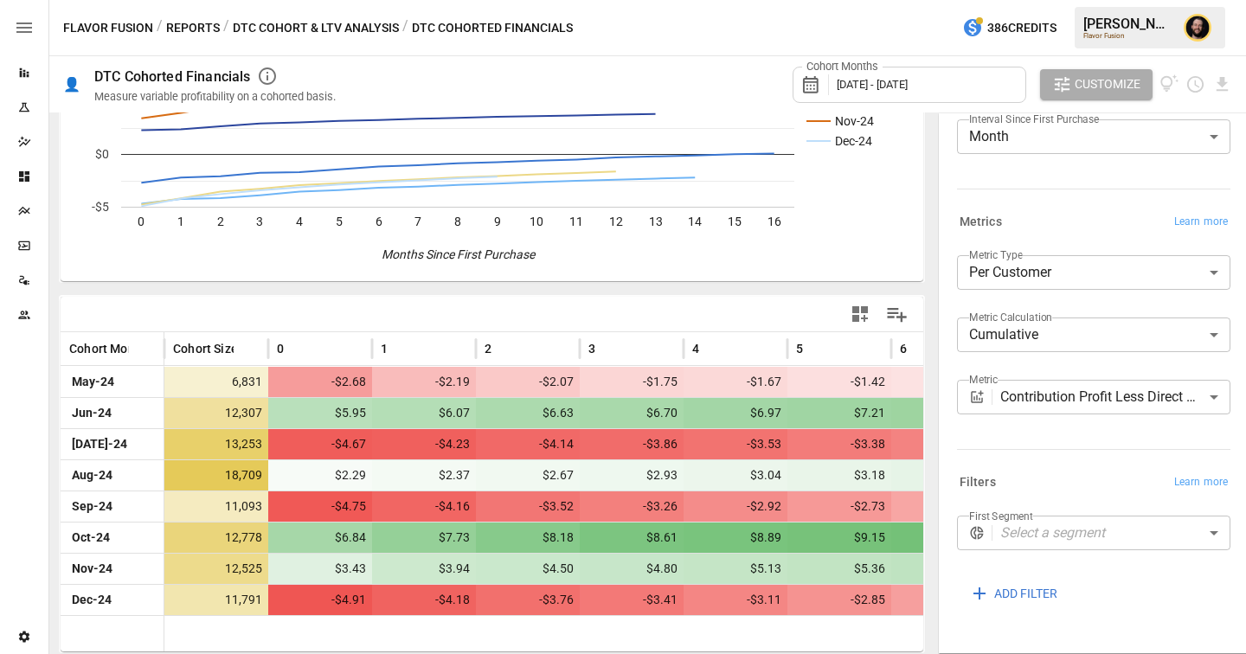
click at [14, 67] on div "Reports" at bounding box center [24, 73] width 48 height 14
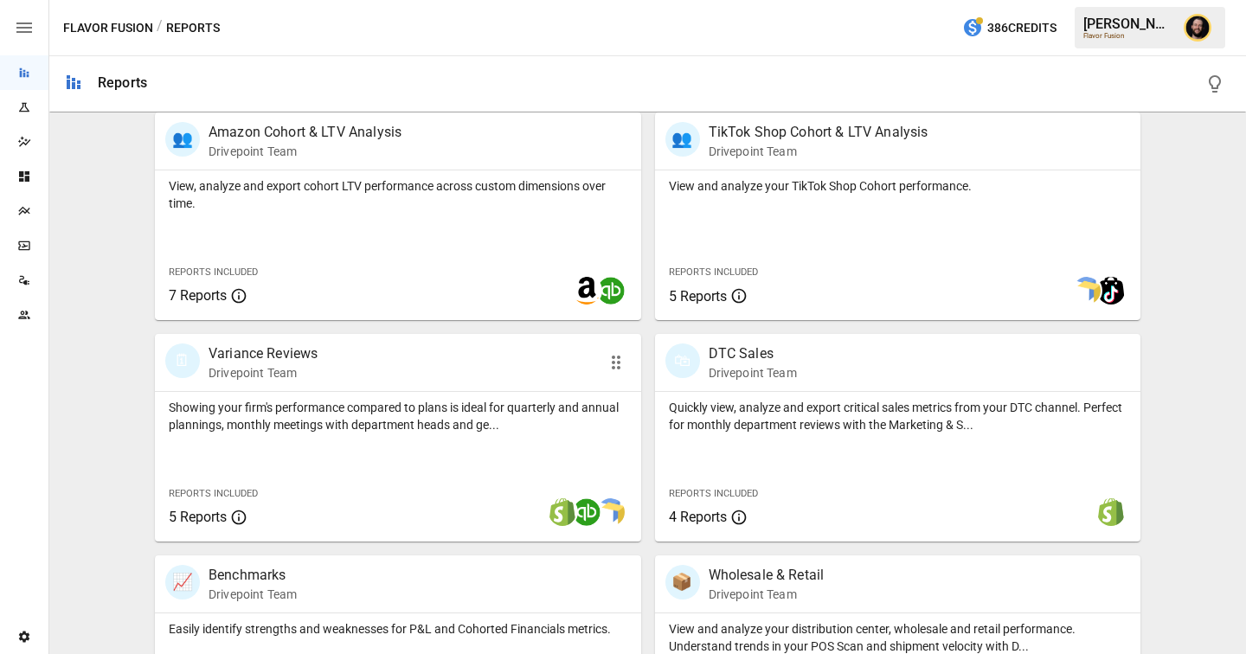
scroll to position [865, 0]
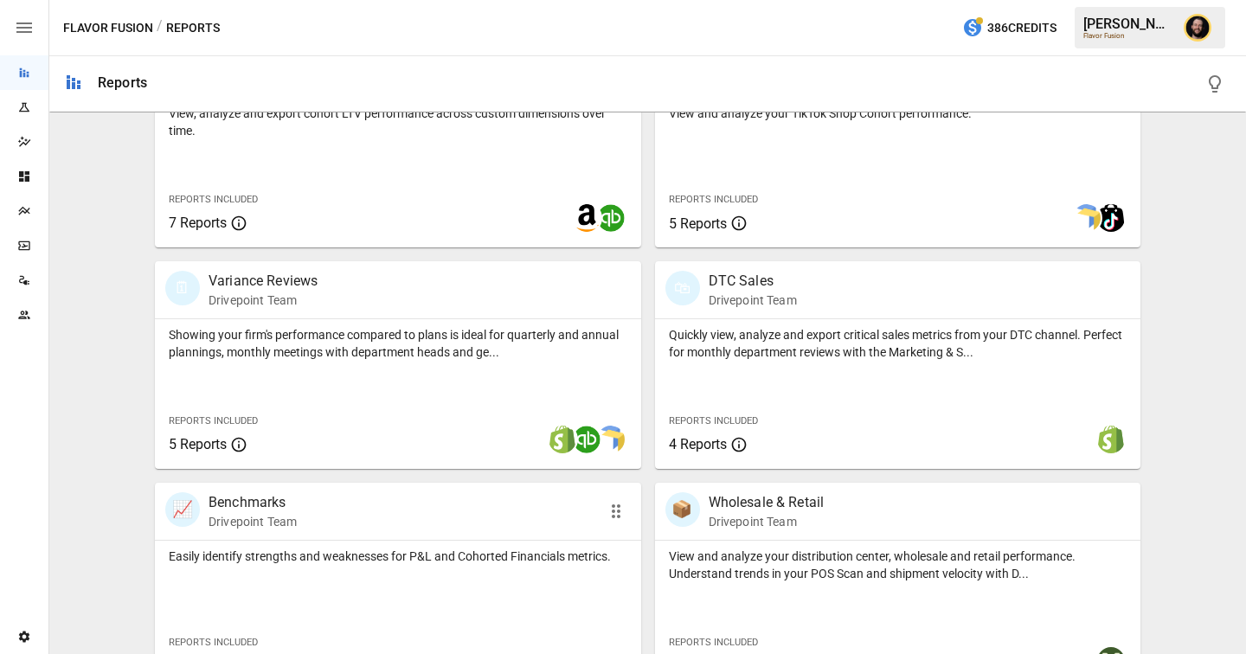
click at [349, 526] on div "📈 Benchmarks Drivepoint Team" at bounding box center [359, 511] width 388 height 38
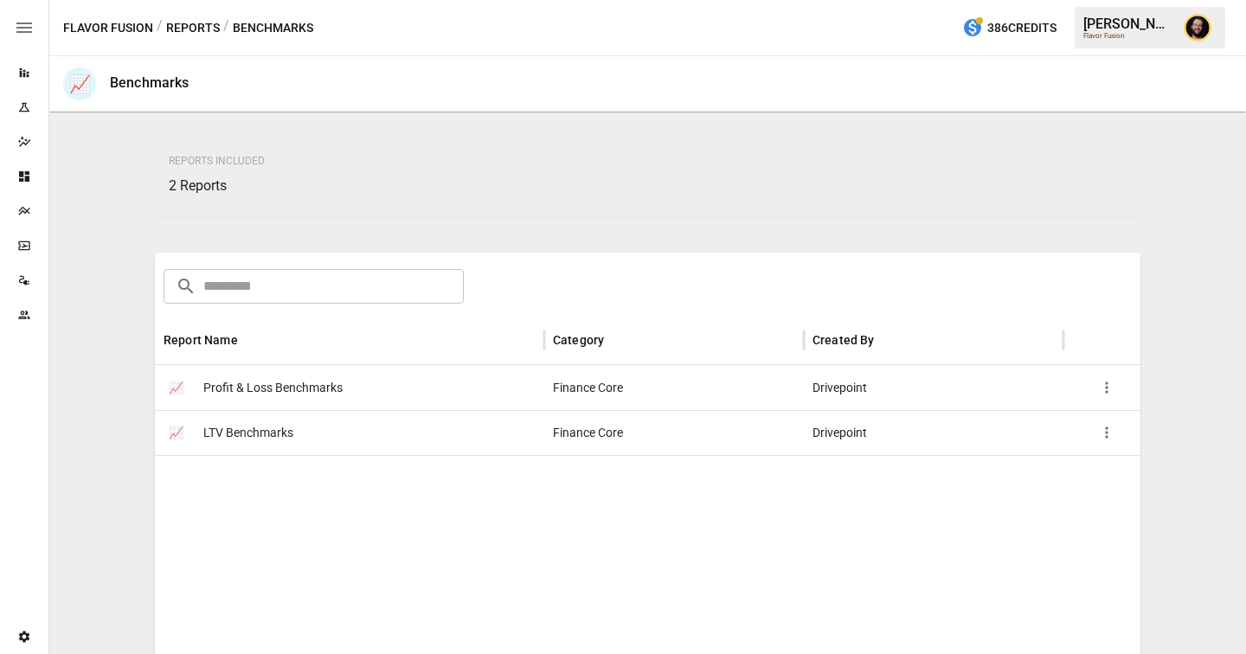
scroll to position [191, 0]
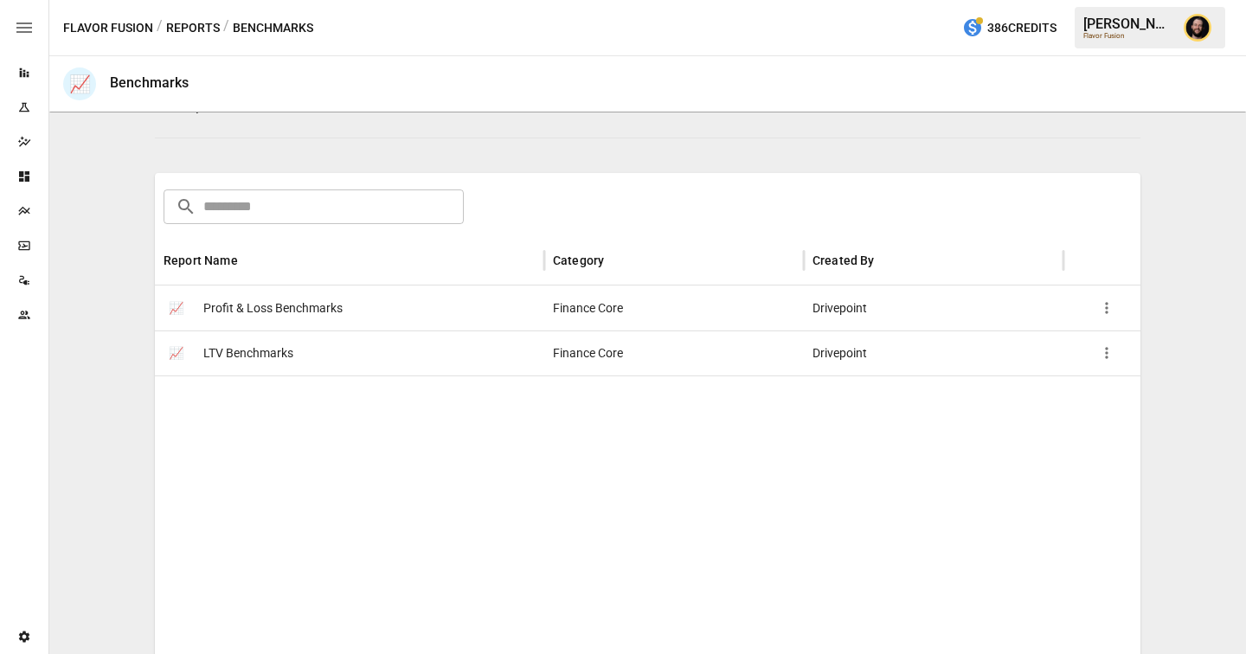
click at [382, 350] on div "📈 LTV Benchmarks" at bounding box center [349, 352] width 389 height 45
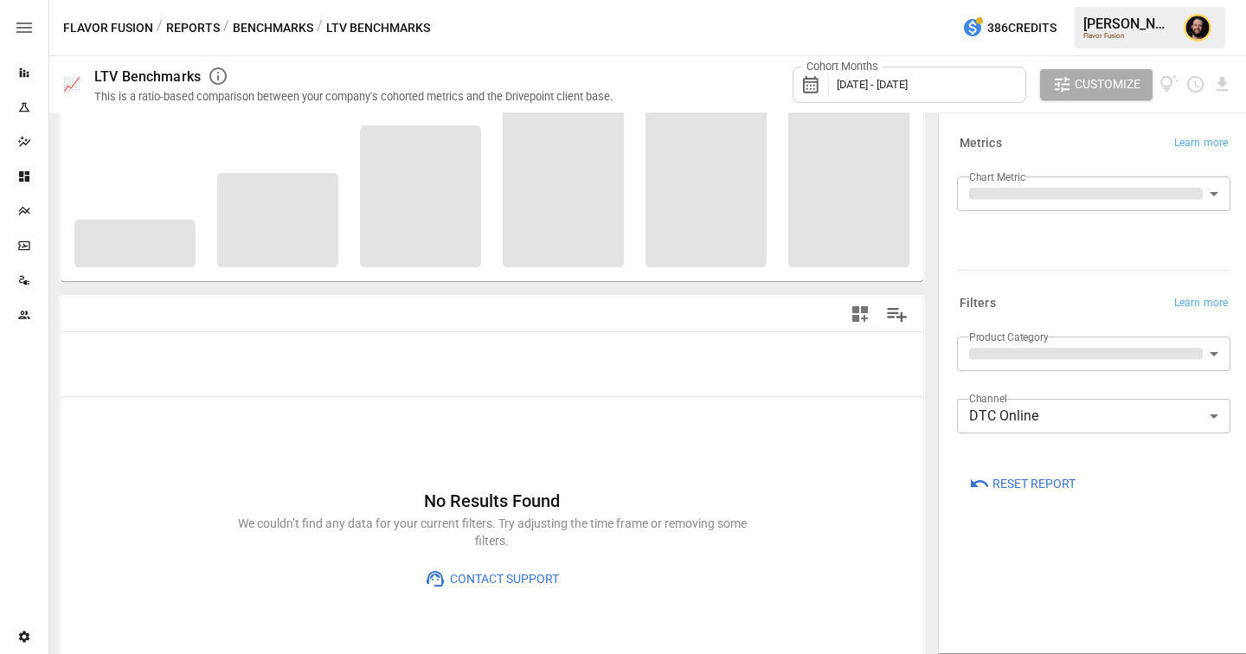
scroll to position [198, 0]
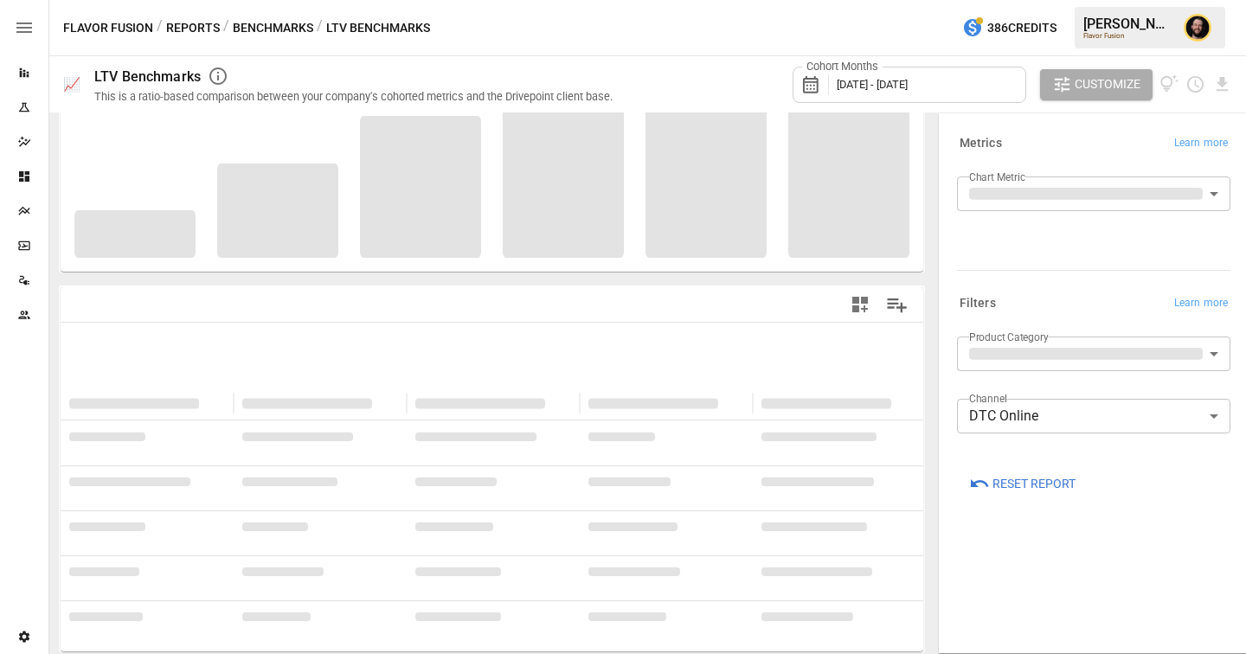
click at [1106, 0] on body "**********" at bounding box center [623, 0] width 1246 height 0
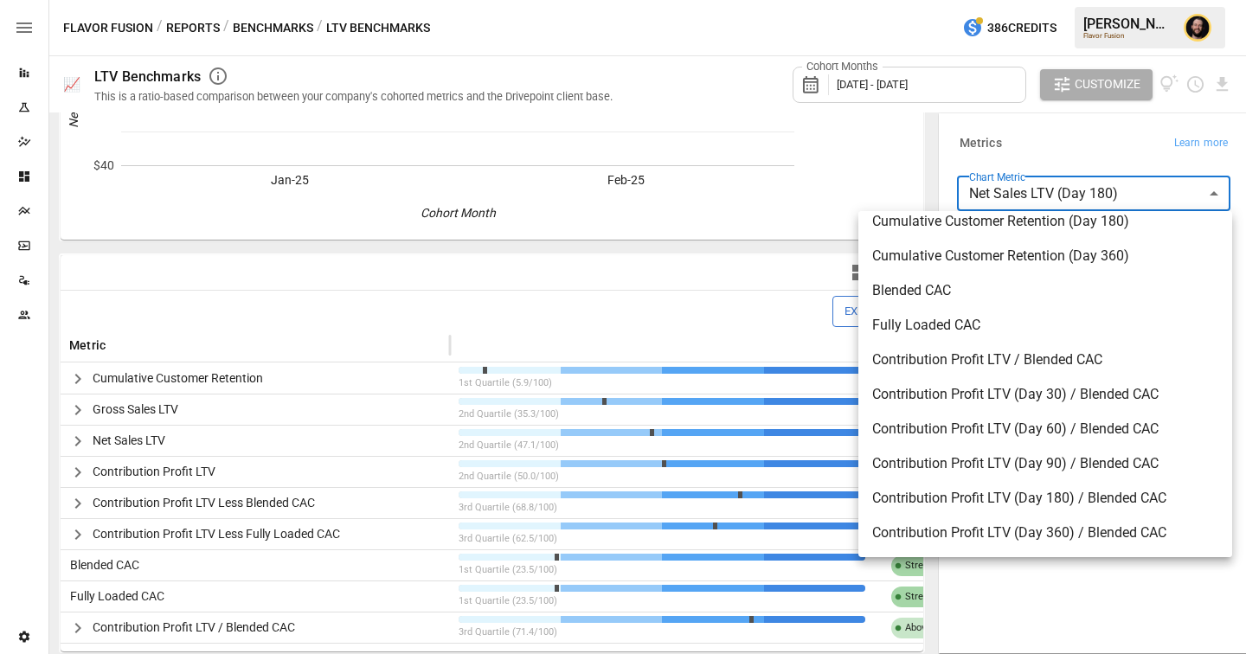
scroll to position [189, 0]
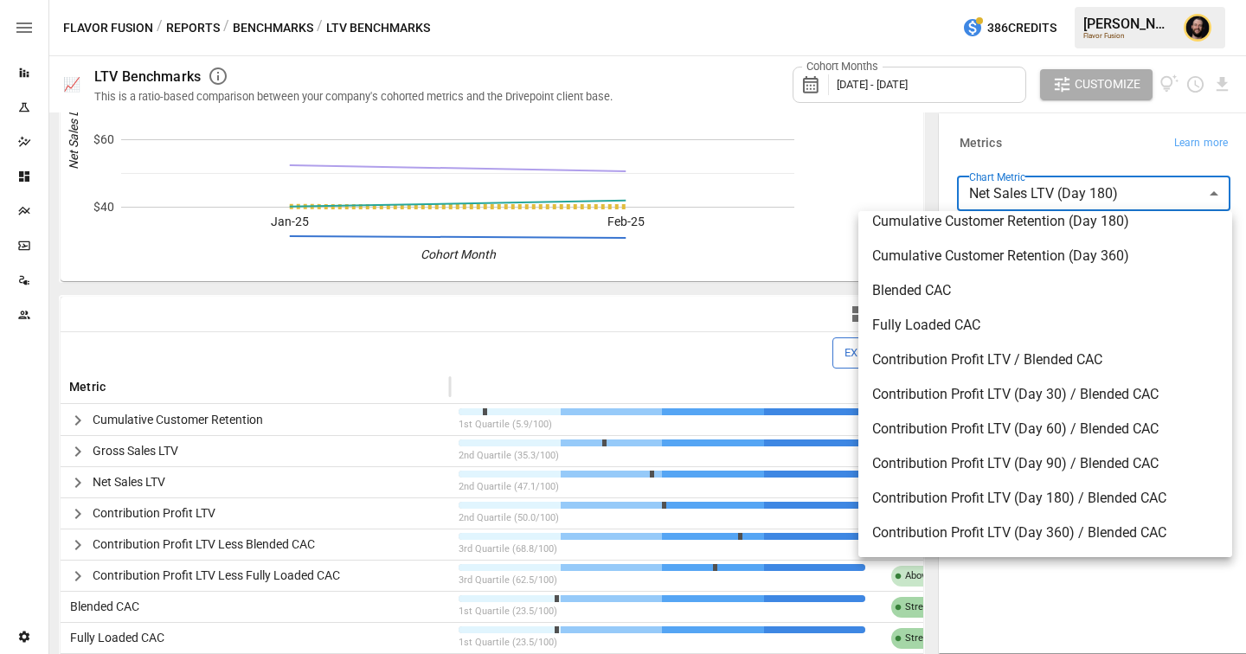
click at [1063, 578] on div at bounding box center [623, 327] width 1246 height 654
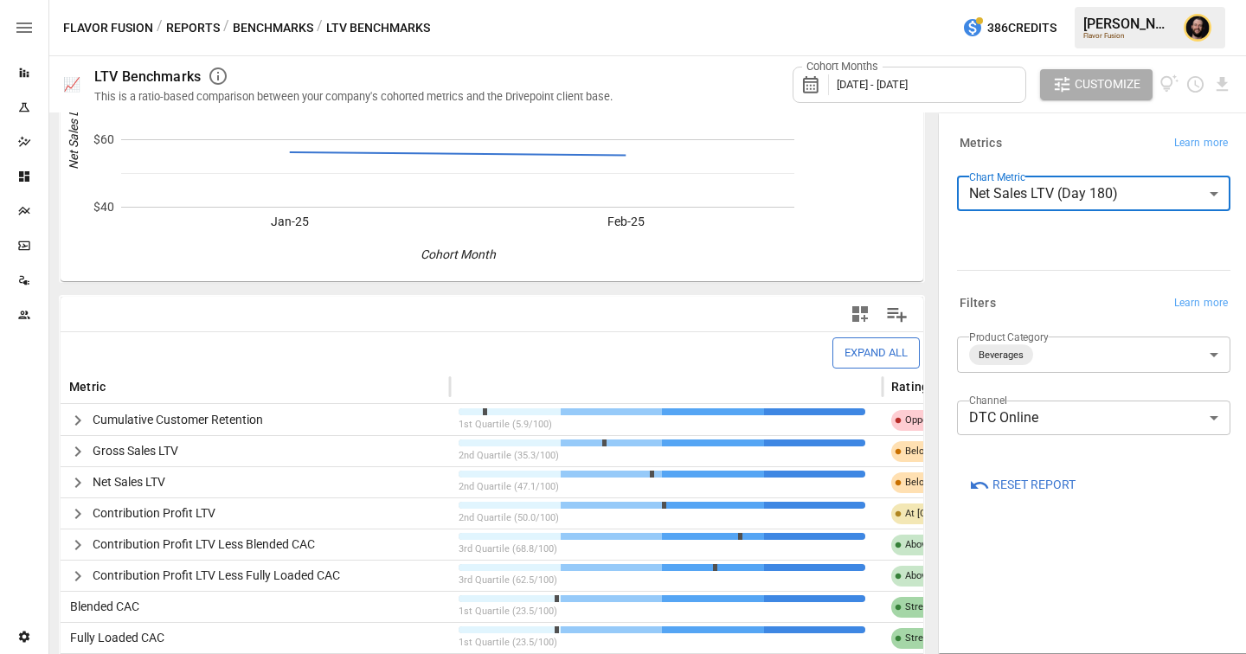
click at [1055, 0] on body "Reports Experiments Dazzler Studio Dashboards Plans SmartModel ™ Data Sources T…" at bounding box center [623, 0] width 1246 height 0
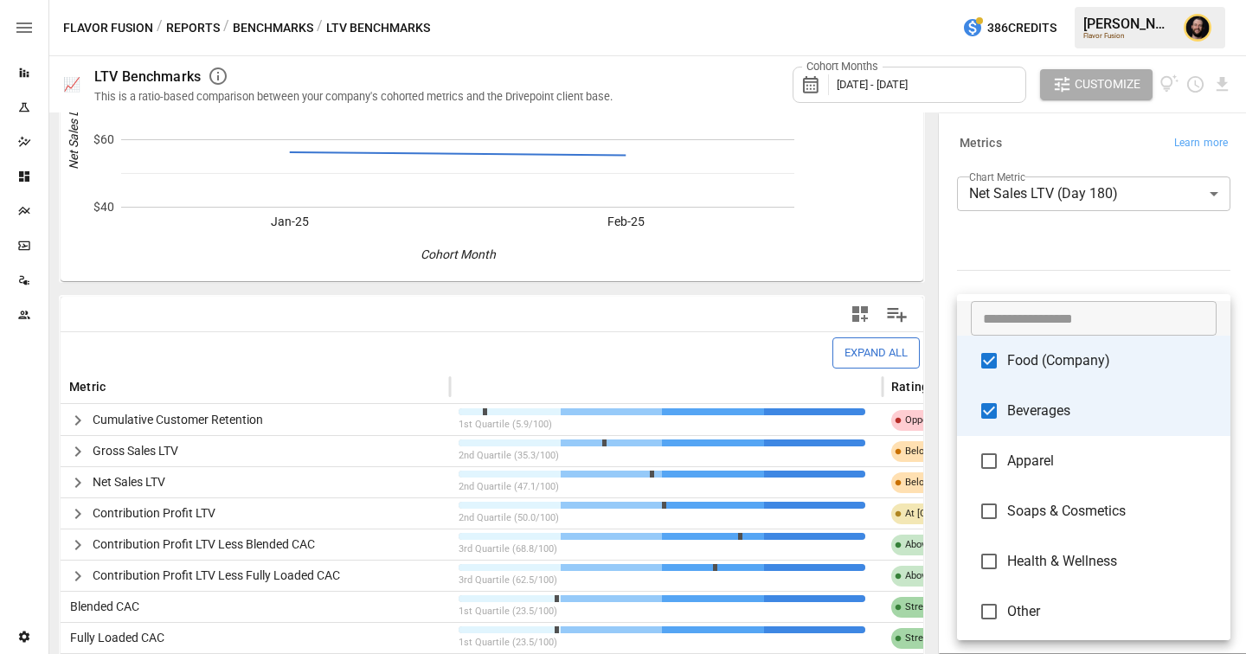
scroll to position [198, 0]
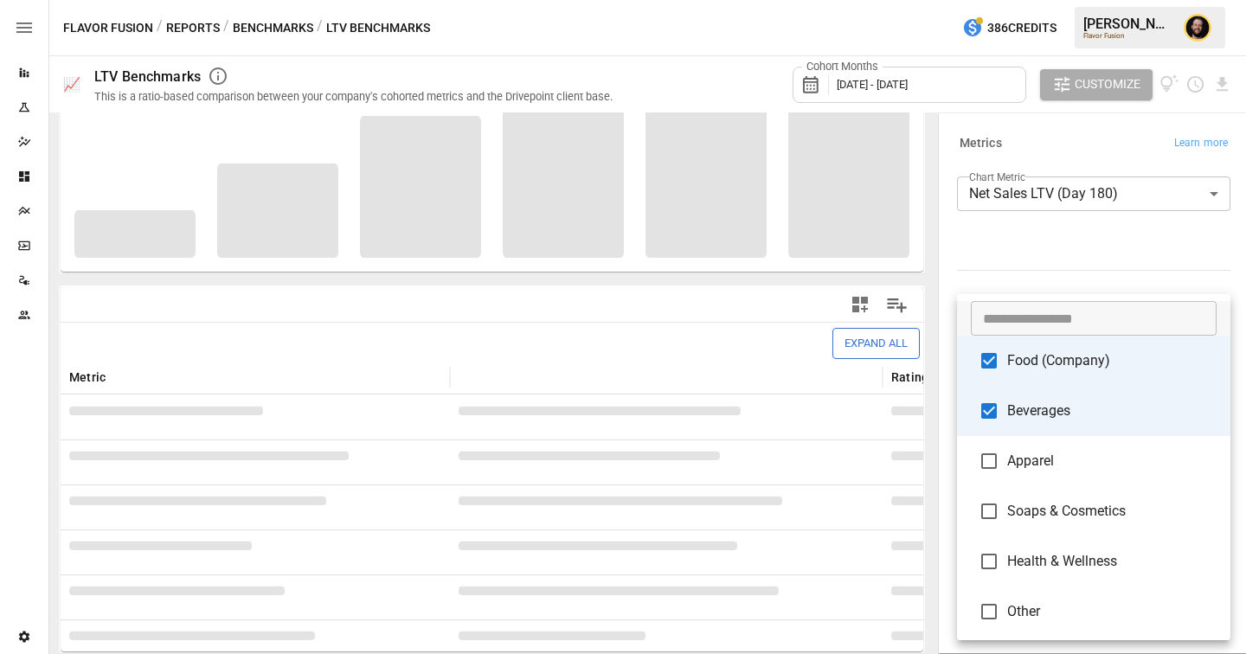
type input "**********"
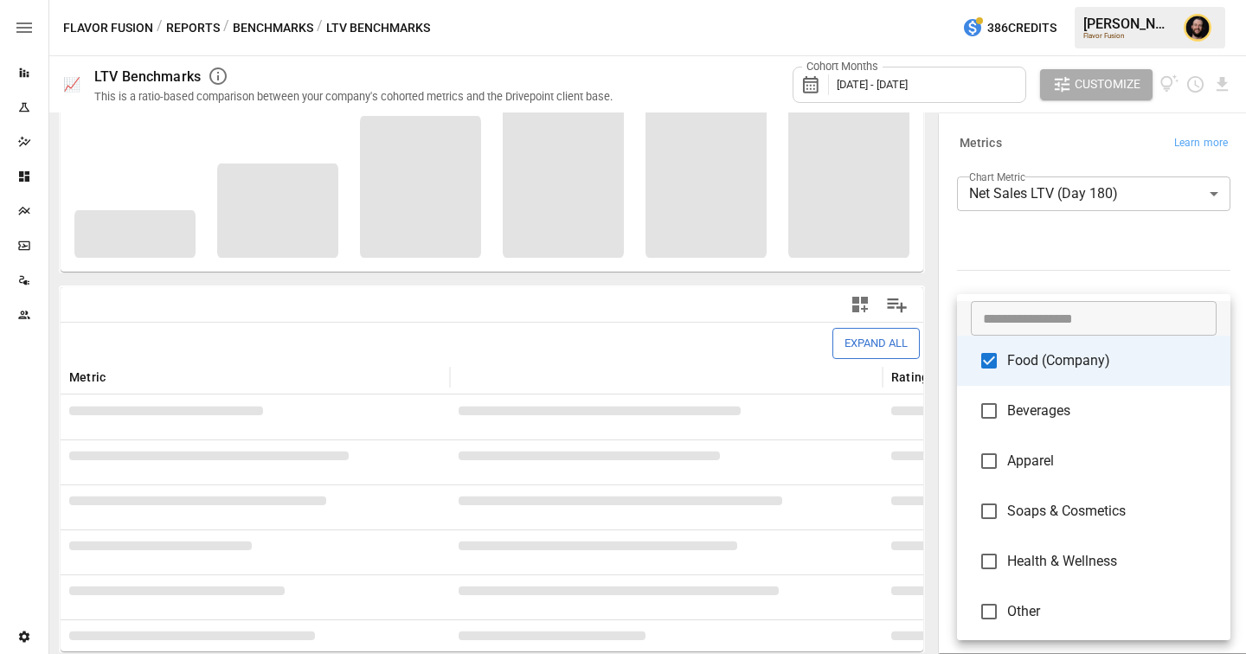
click at [1033, 266] on div at bounding box center [623, 327] width 1246 height 654
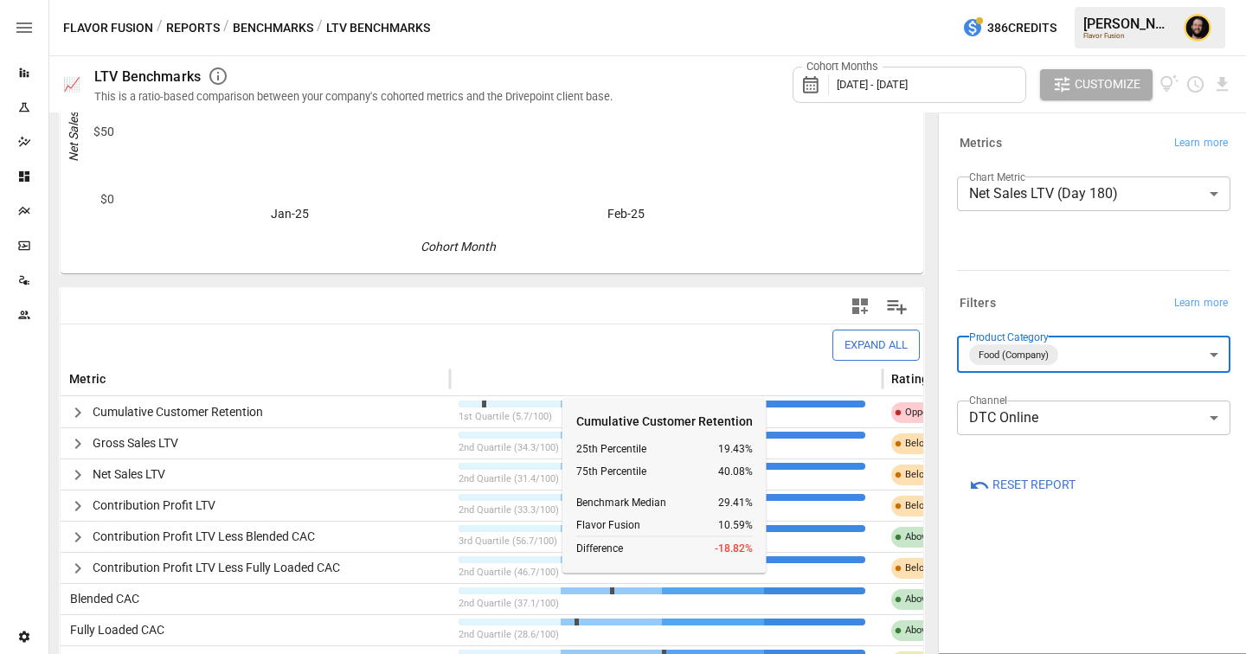
scroll to position [230, 0]
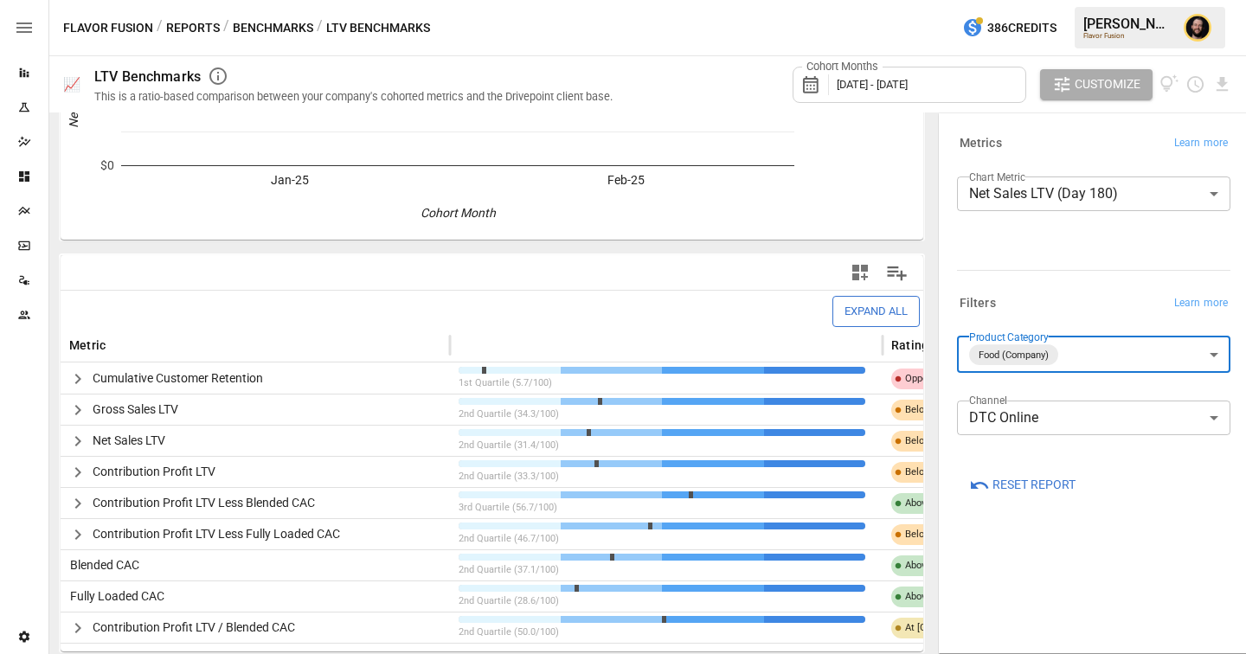
click at [1137, 0] on body "Reports Experiments Dazzler Studio Dashboards Plans SmartModel ™ Data Sources T…" at bounding box center [623, 0] width 1246 height 0
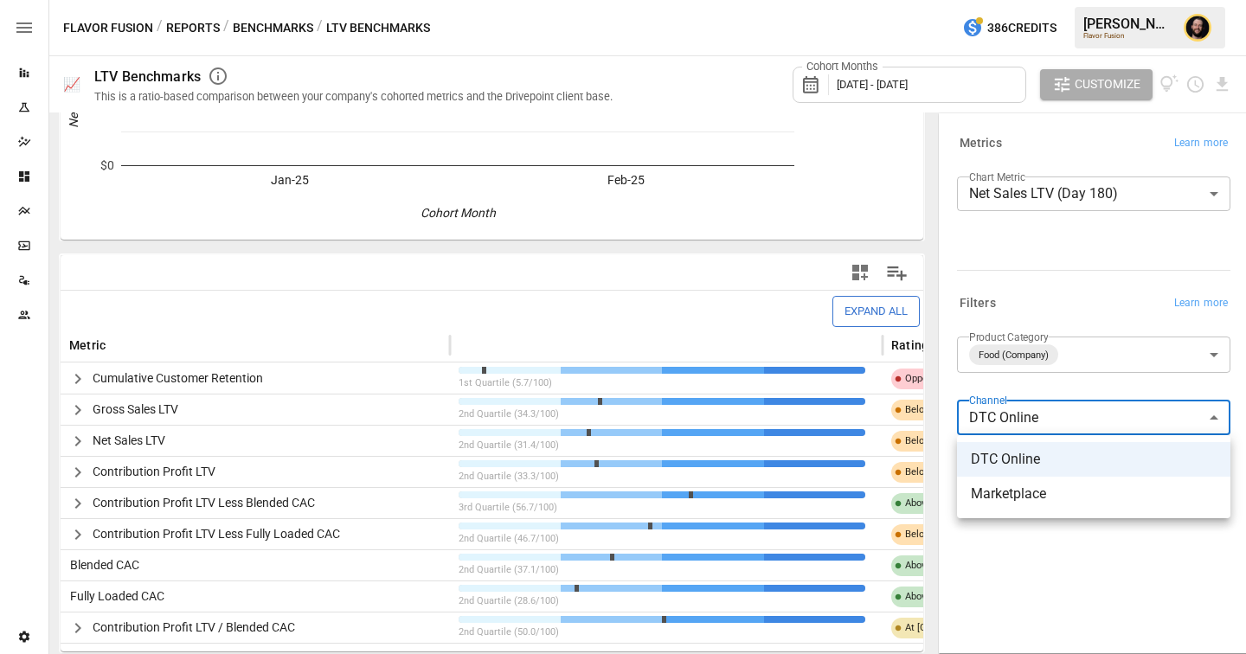
click at [1100, 306] on div at bounding box center [623, 327] width 1246 height 654
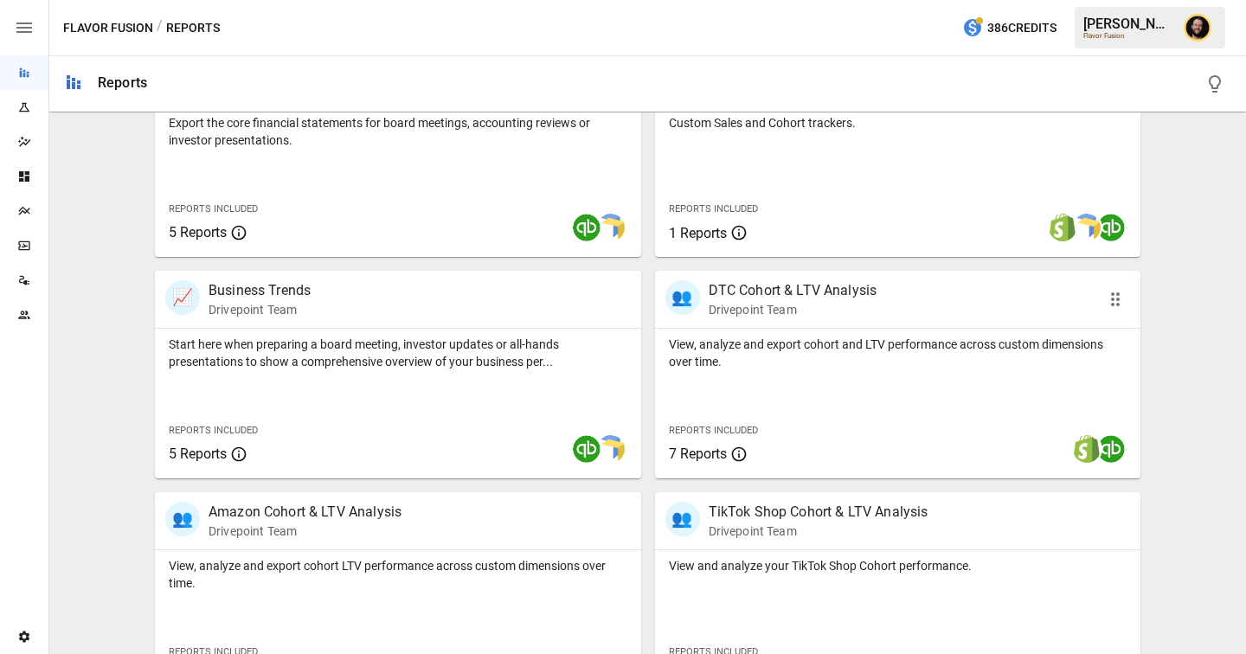
scroll to position [512, 0]
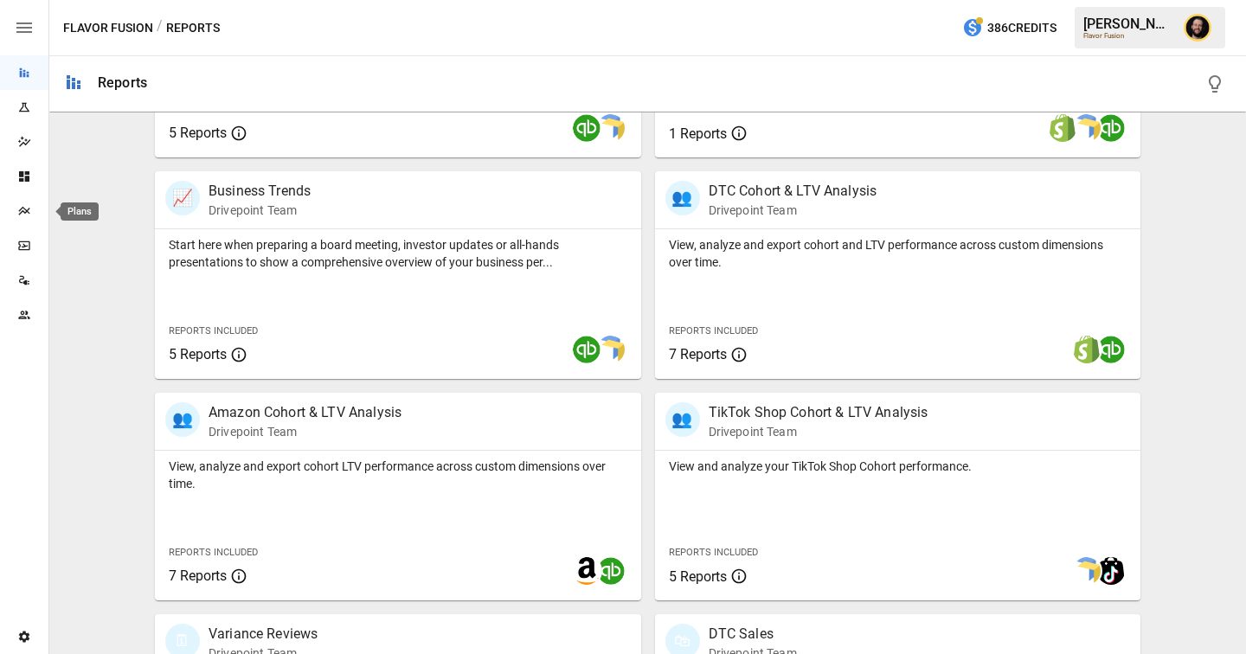
click at [28, 205] on icon "Plans" at bounding box center [24, 211] width 14 height 14
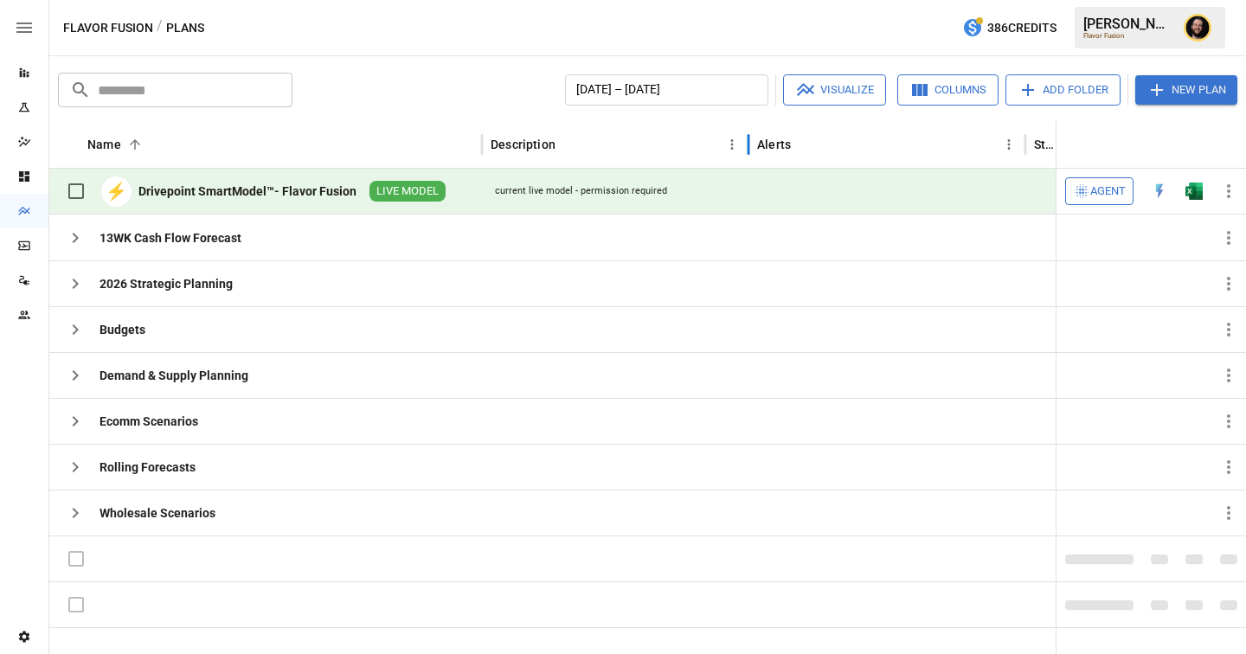
drag, startPoint x: 787, startPoint y: 142, endPoint x: 708, endPoint y: 142, distance: 79.6
click at [744, 142] on div at bounding box center [748, 144] width 9 height 48
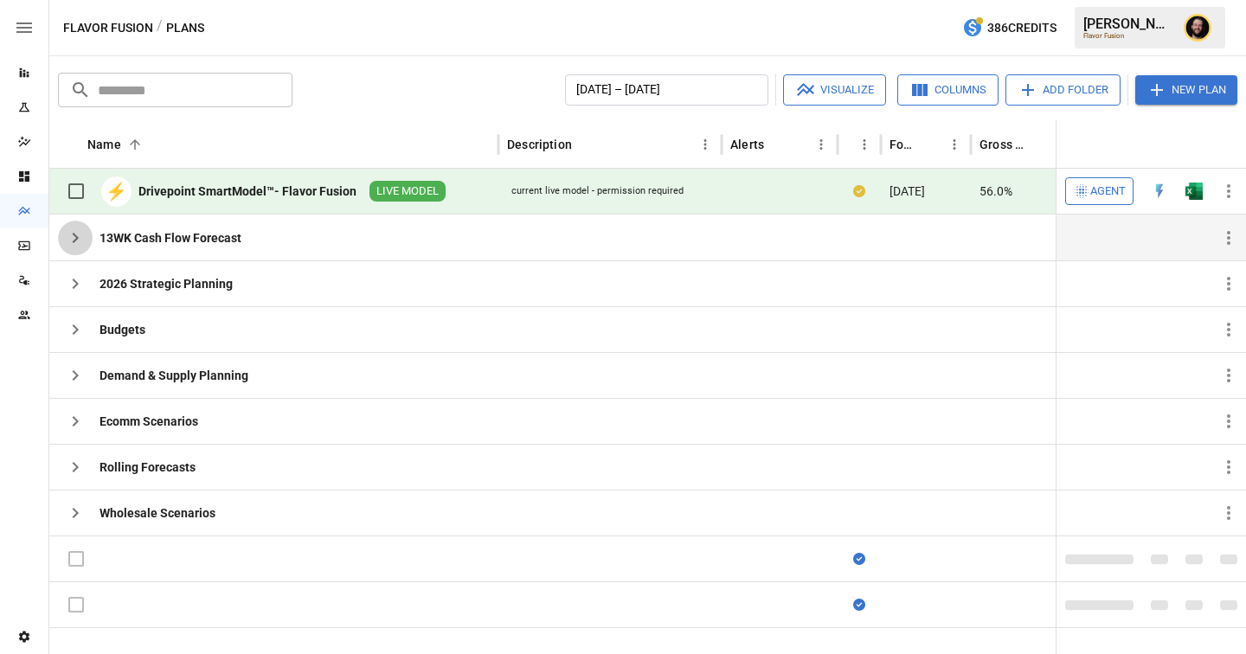
click at [79, 239] on icon "button" at bounding box center [75, 238] width 21 height 21
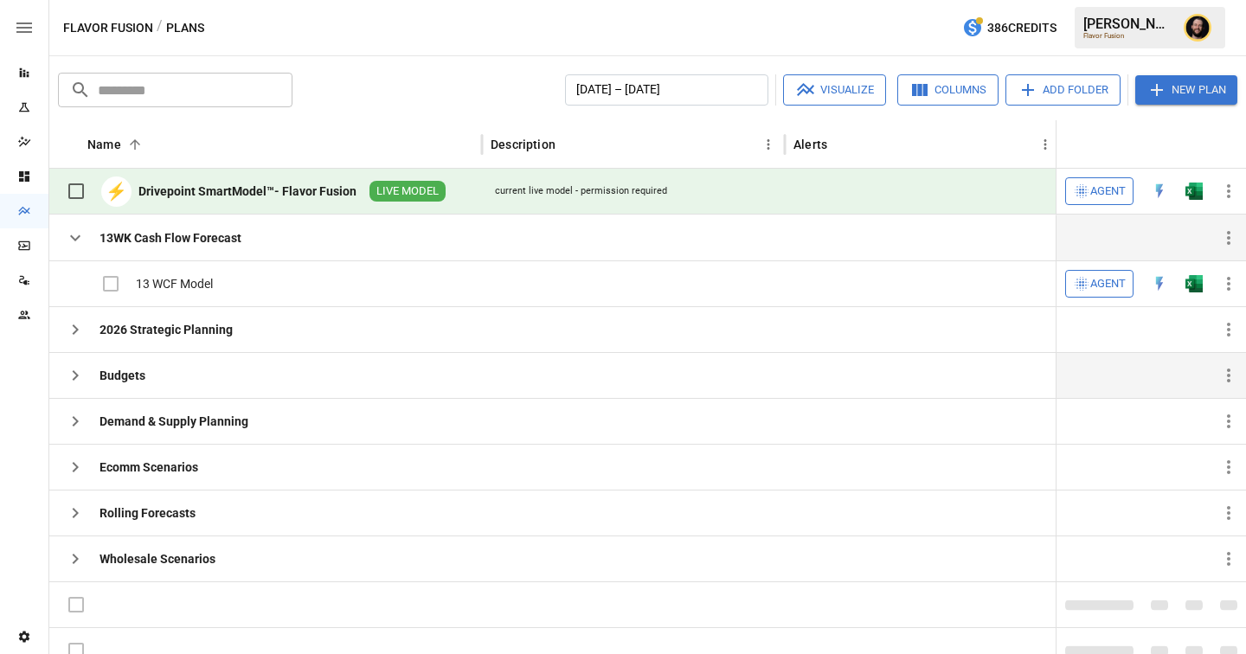
scroll to position [16, 0]
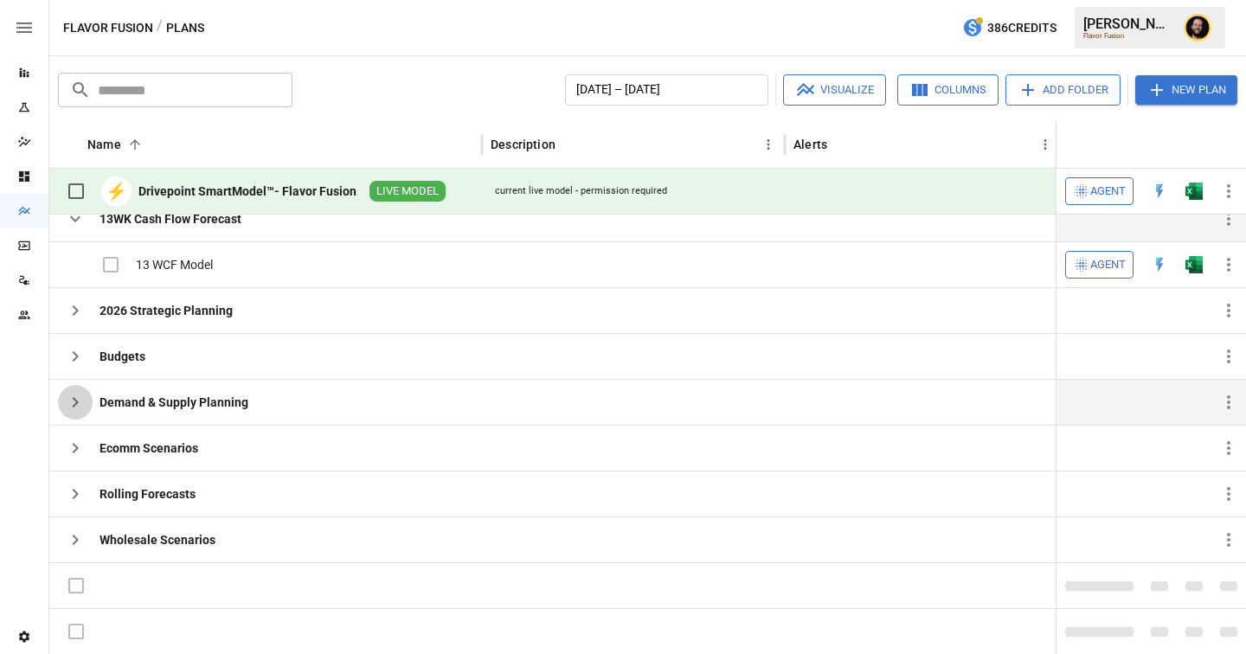
click at [79, 393] on icon "button" at bounding box center [75, 402] width 21 height 21
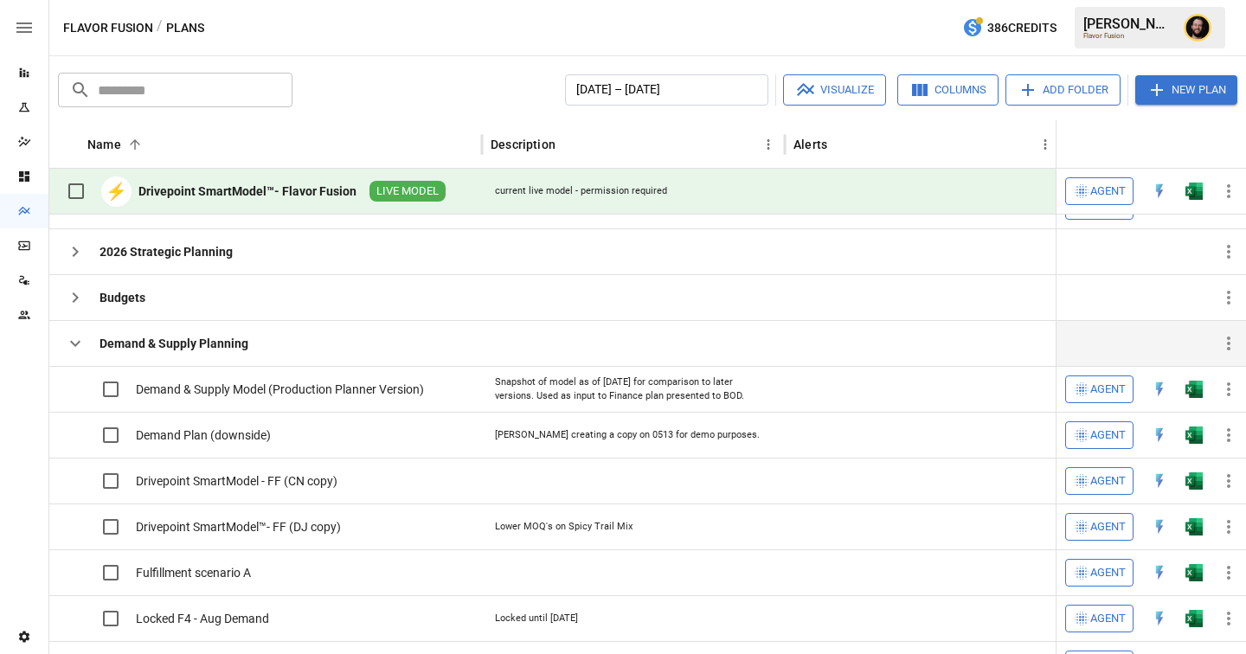
scroll to position [96, 0]
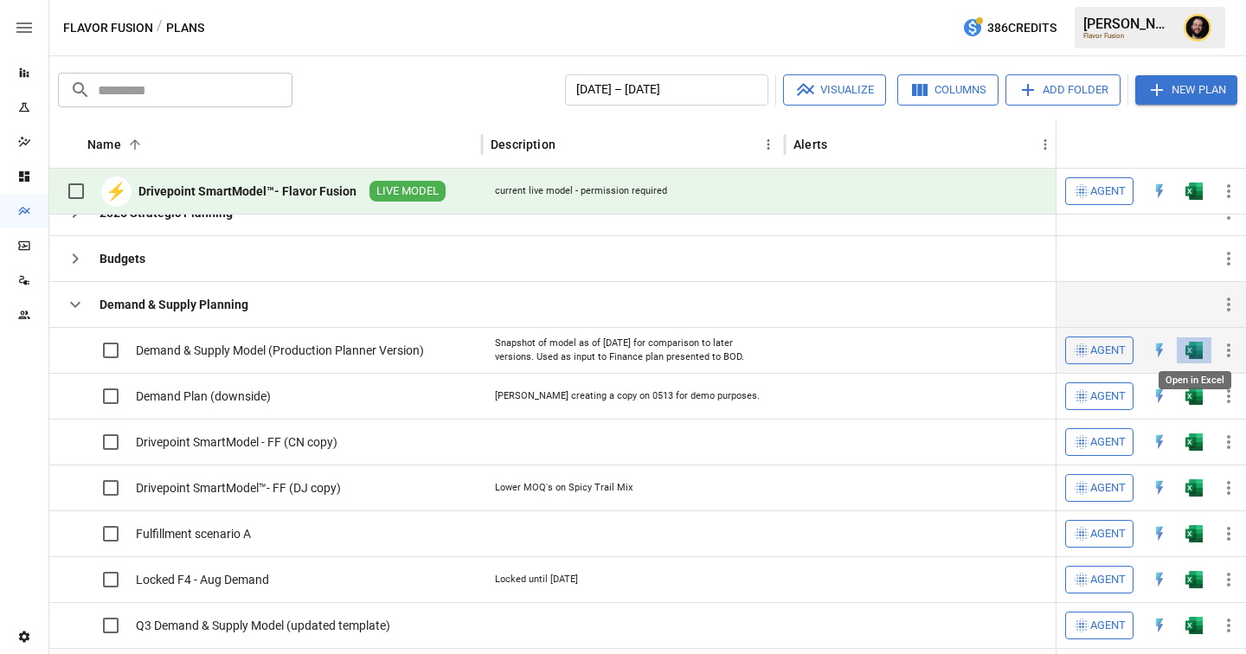
click at [1194, 351] on img "Open in Excel" at bounding box center [1193, 350] width 17 height 17
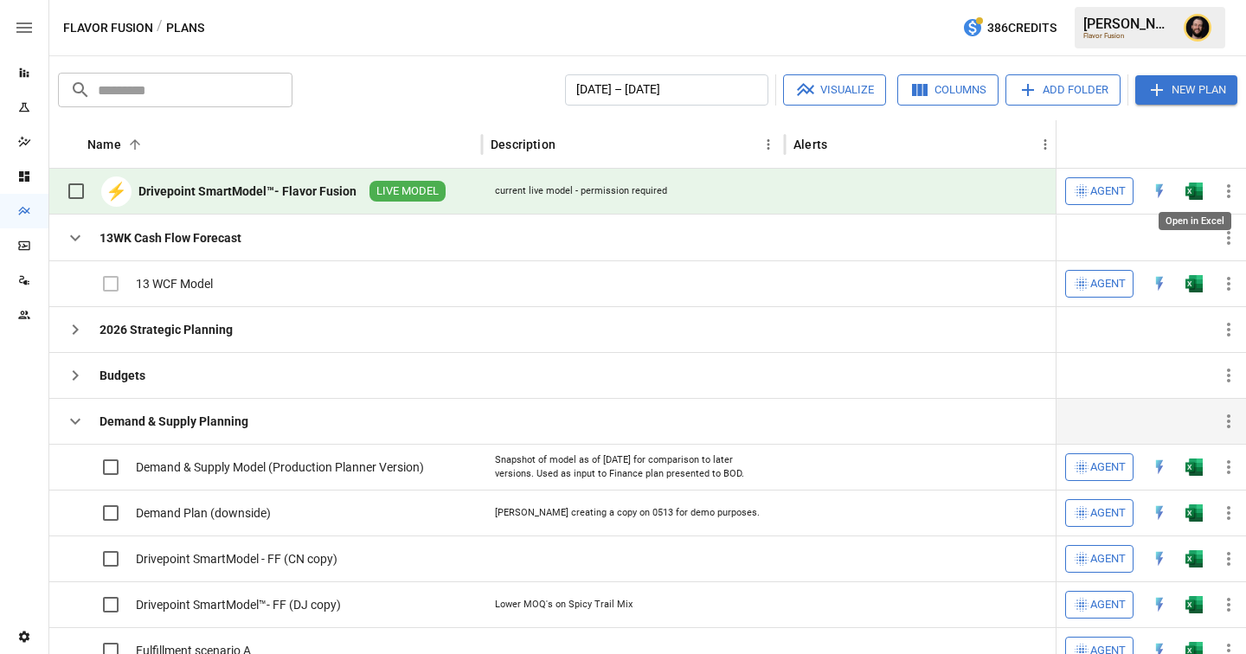
click at [1191, 188] on img "Open in Excel" at bounding box center [1193, 191] width 17 height 17
click at [71, 429] on icon "button" at bounding box center [75, 421] width 21 height 21
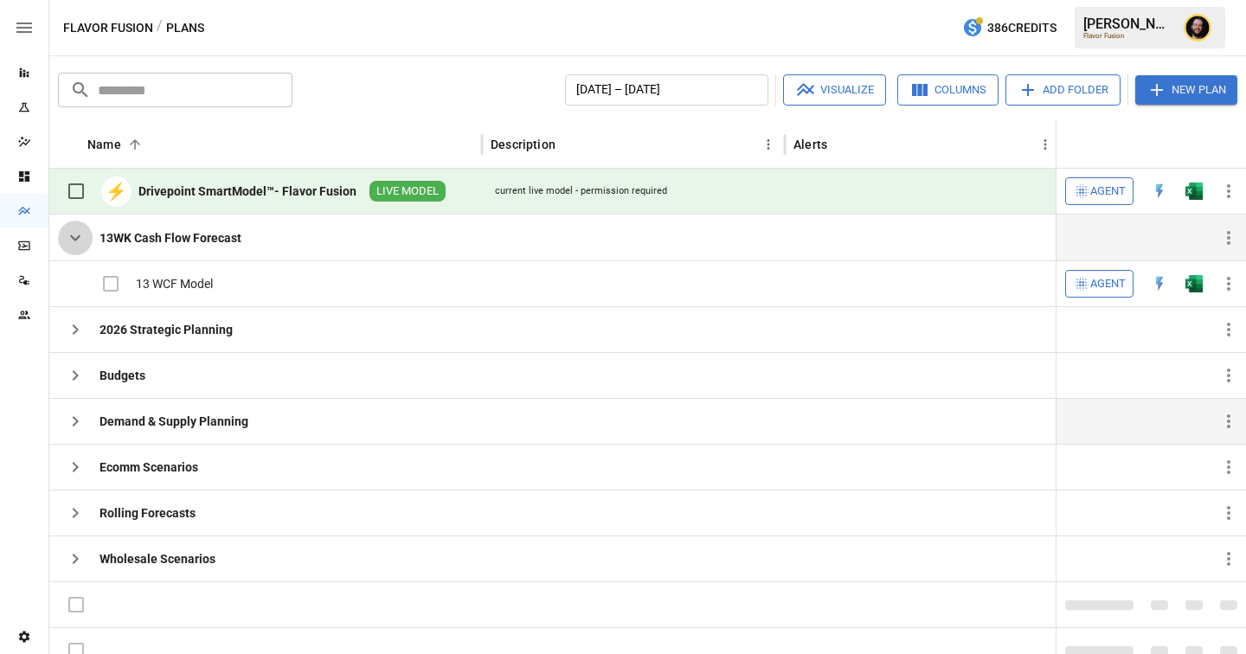
click at [78, 242] on icon "button" at bounding box center [75, 238] width 21 height 21
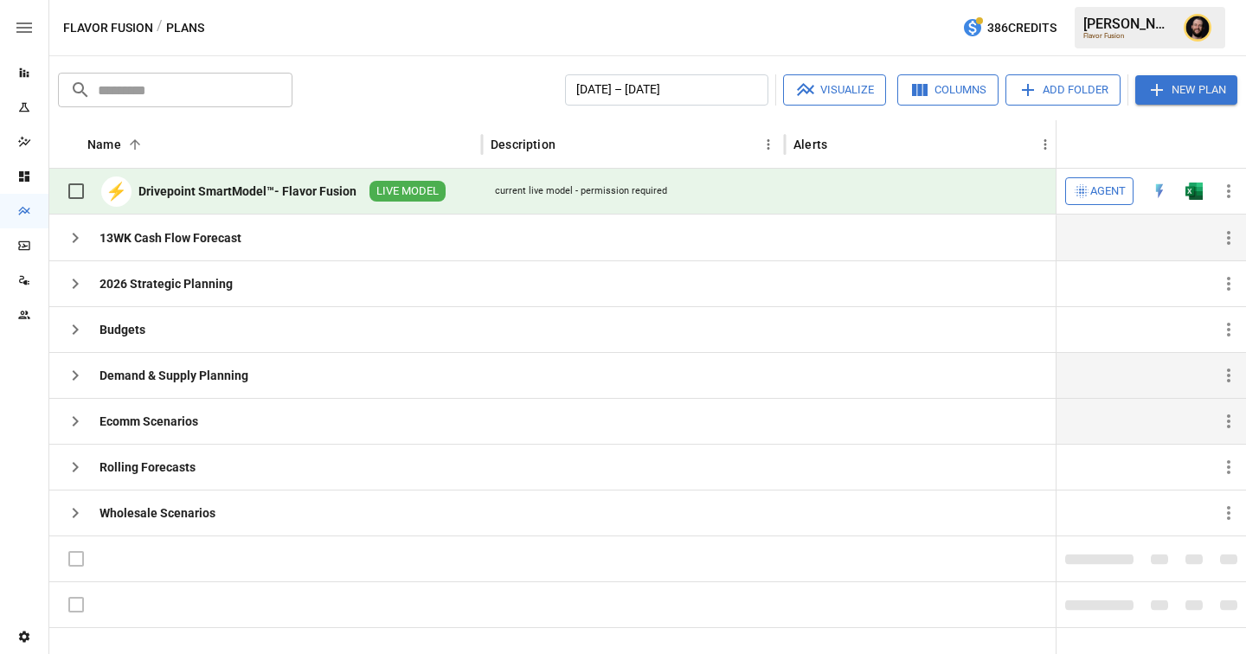
click at [79, 422] on icon "button" at bounding box center [75, 421] width 21 height 21
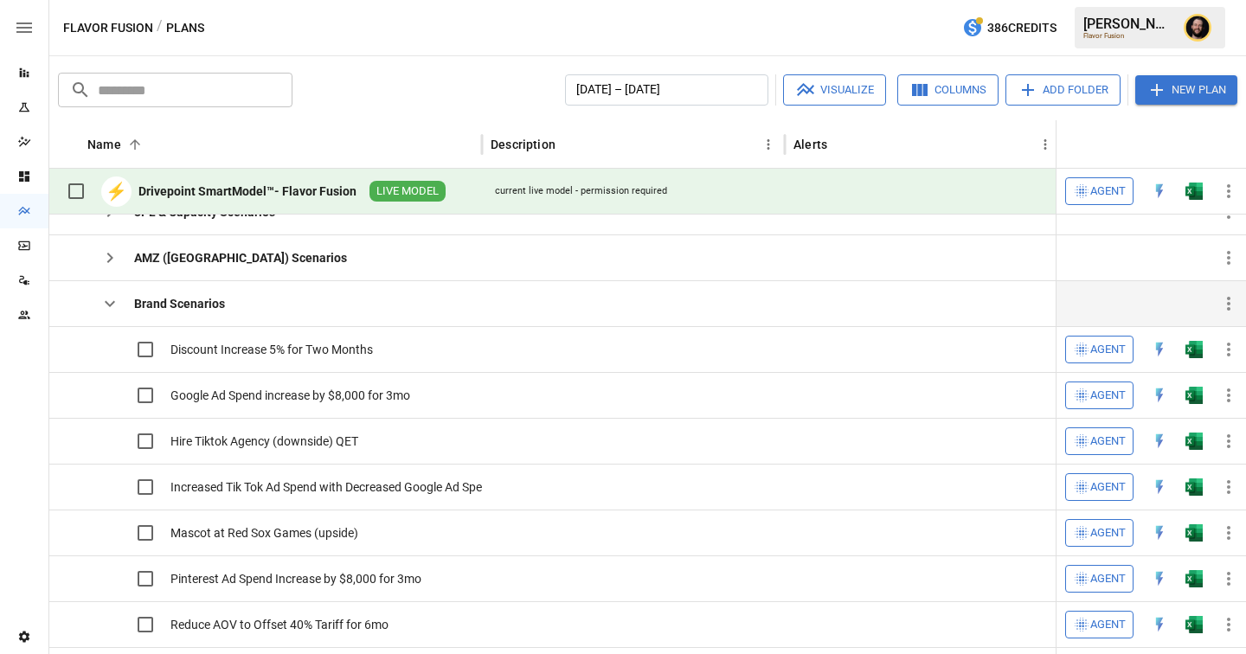
scroll to position [252, 0]
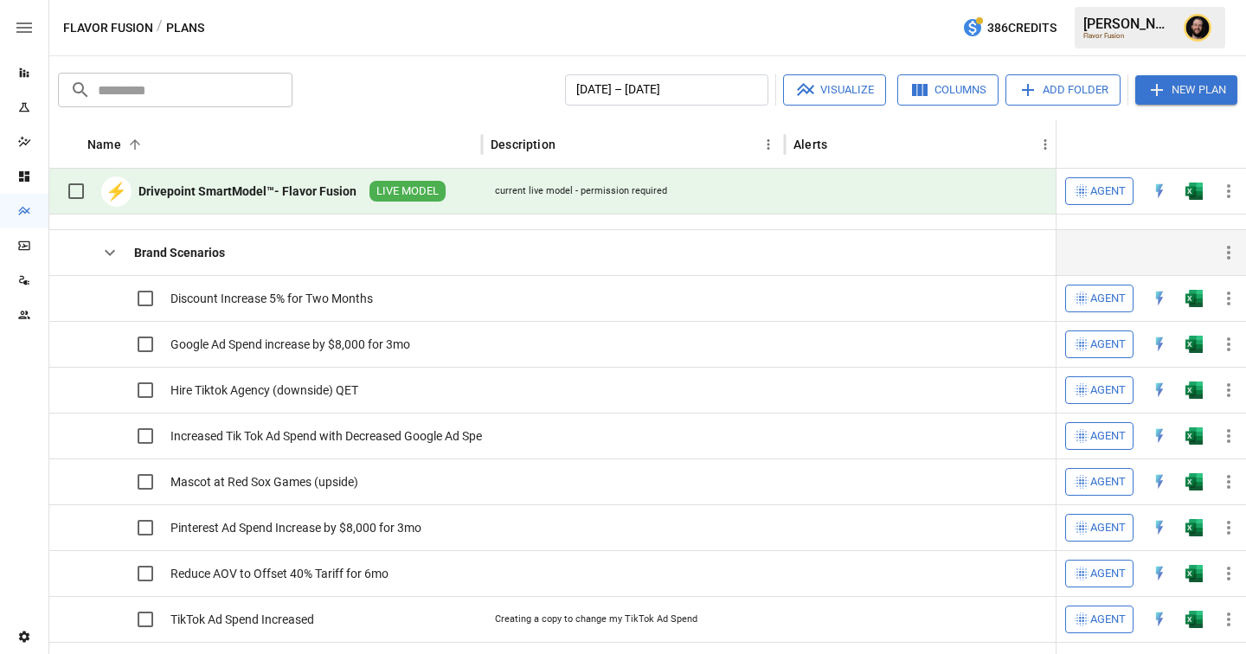
click at [113, 252] on icon "button" at bounding box center [109, 252] width 21 height 21
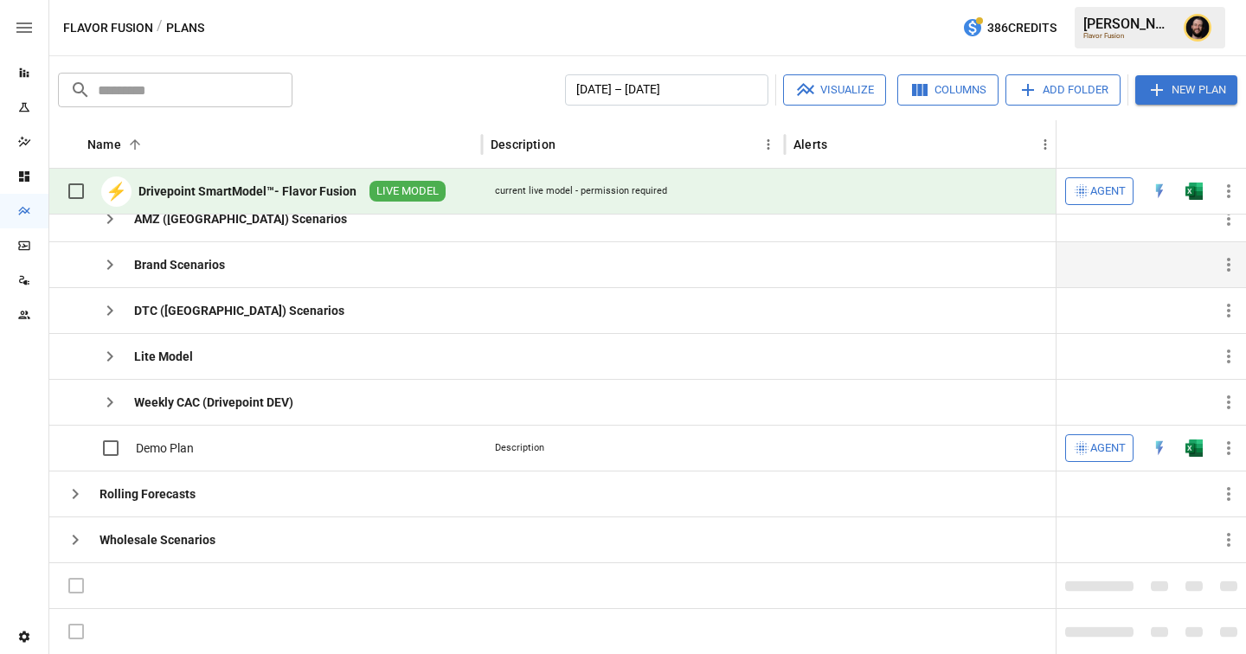
scroll to position [242, 0]
click at [111, 309] on icon "button" at bounding box center [110, 310] width 6 height 10
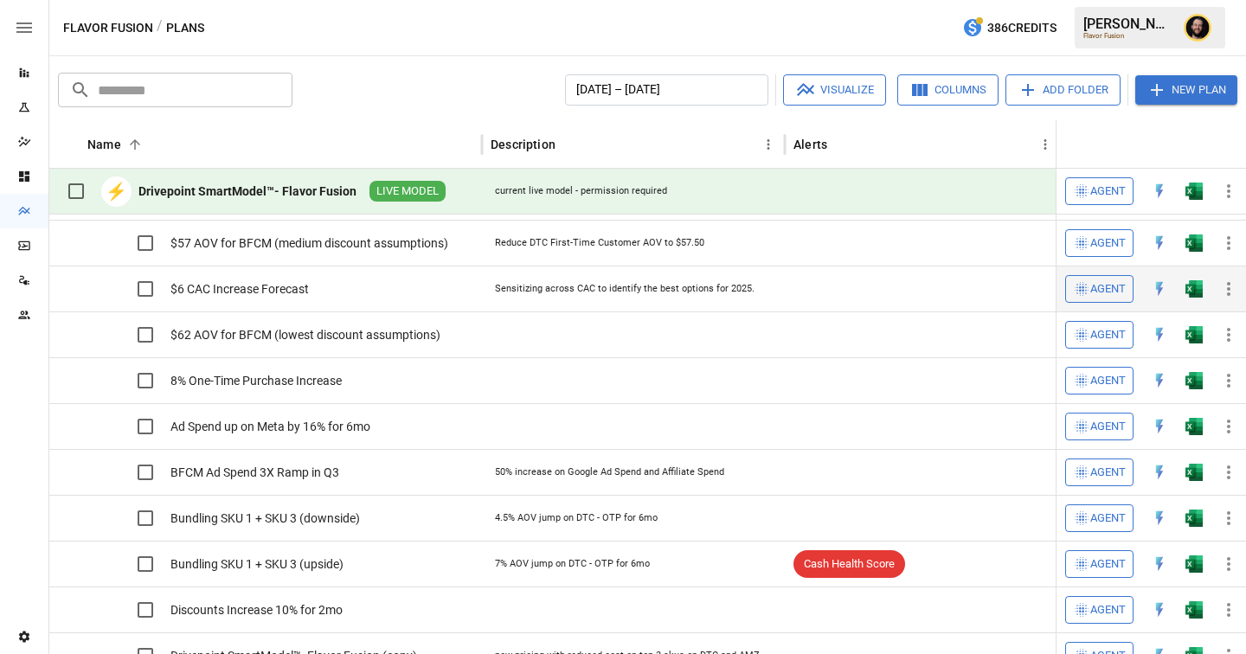
scroll to position [0, 0]
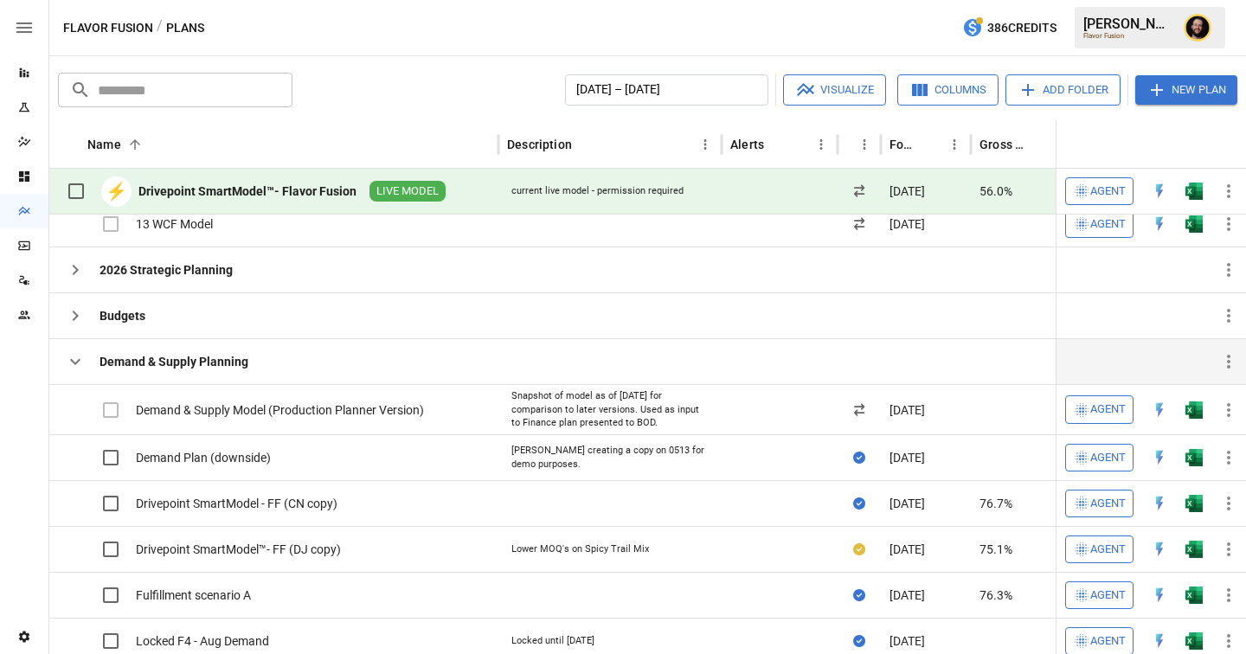
click at [80, 361] on icon "button" at bounding box center [75, 361] width 21 height 21
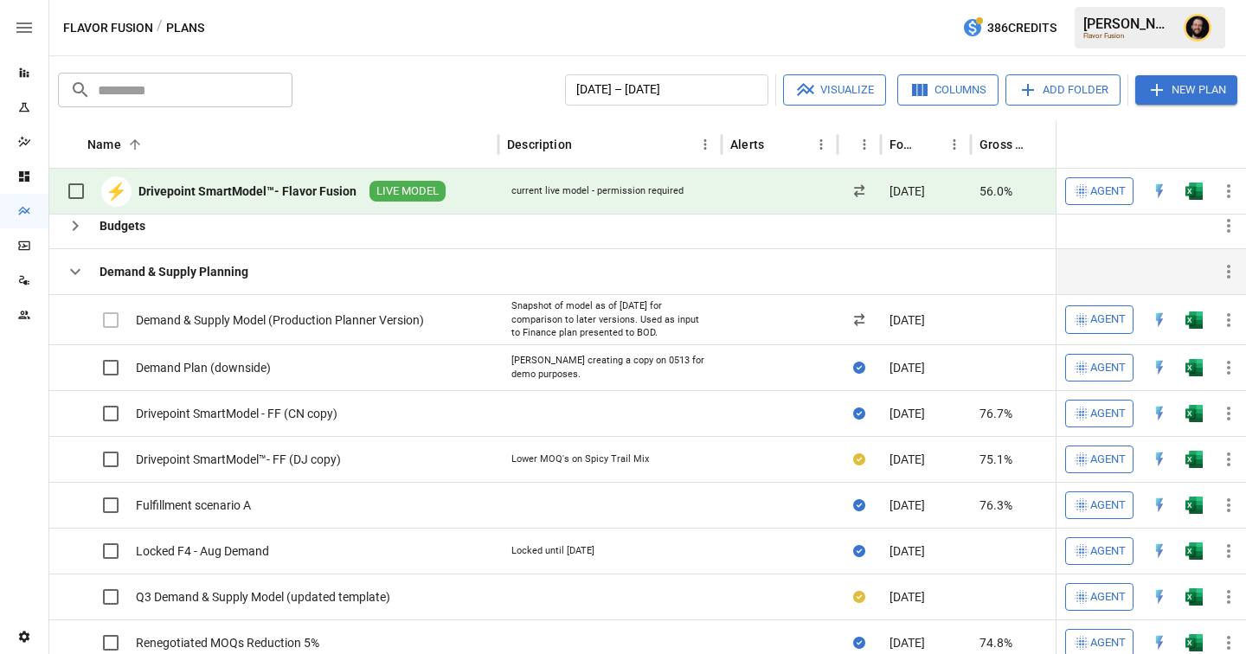
click at [78, 268] on icon "button" at bounding box center [75, 271] width 21 height 21
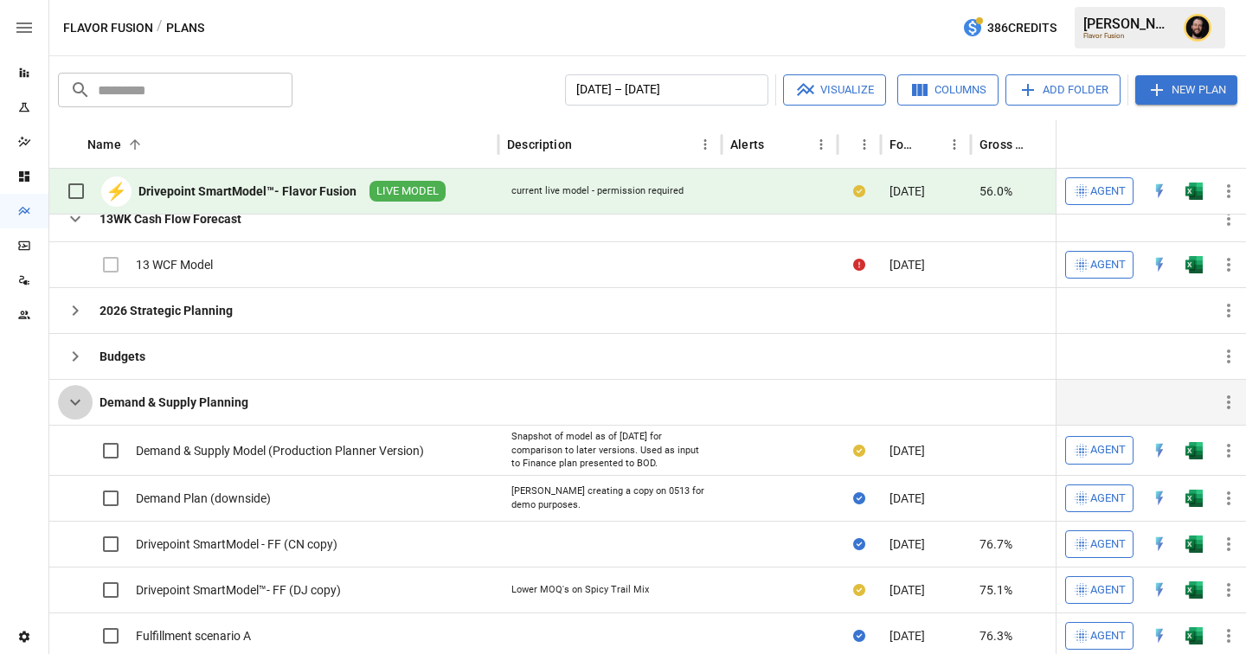
click at [72, 401] on icon "button" at bounding box center [75, 403] width 10 height 6
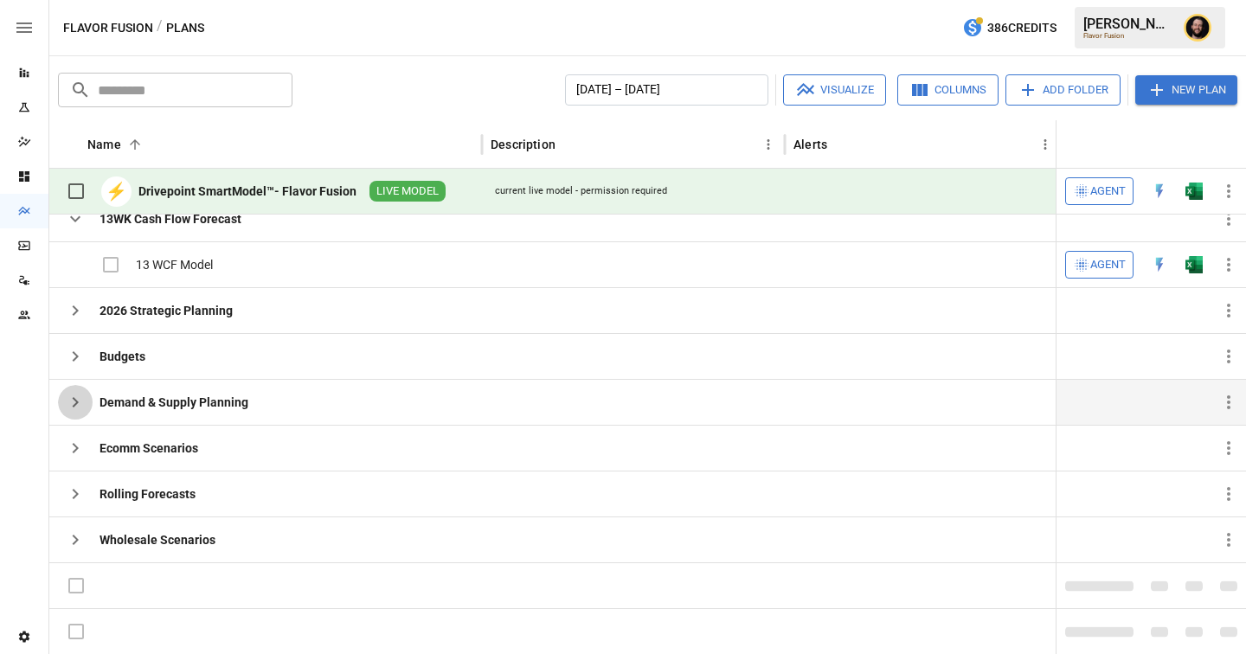
click at [80, 411] on icon "button" at bounding box center [75, 402] width 21 height 21
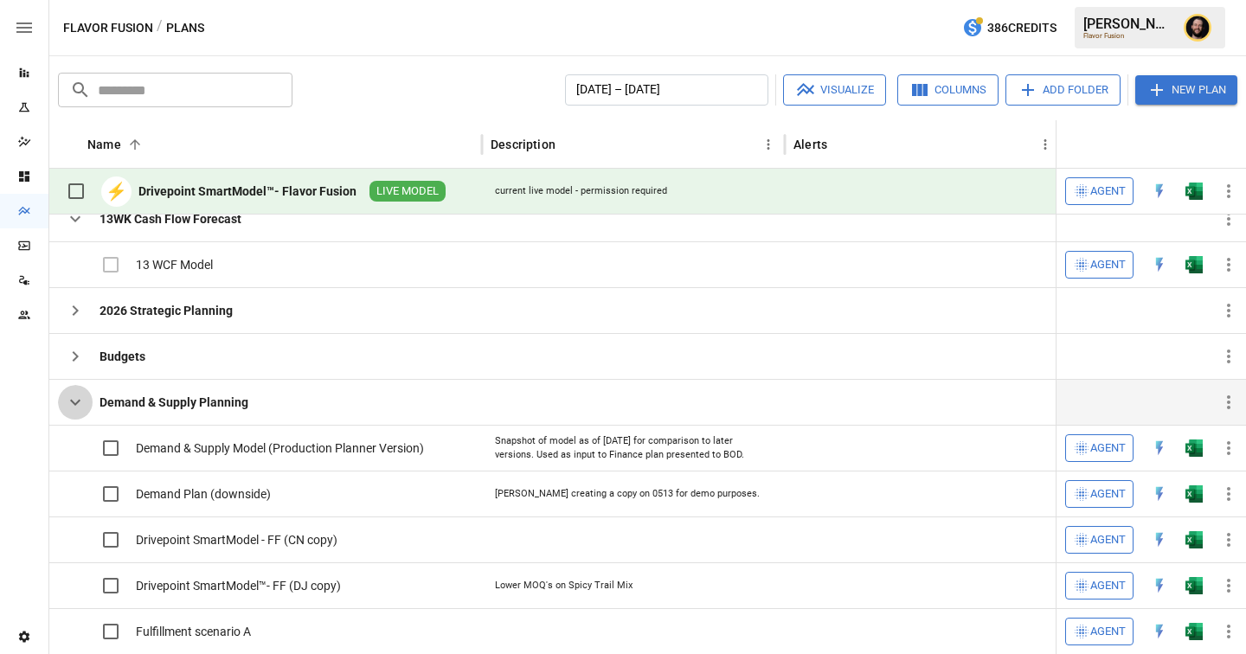
click at [70, 399] on icon "button" at bounding box center [75, 402] width 21 height 21
